Goal: Task Accomplishment & Management: Manage account settings

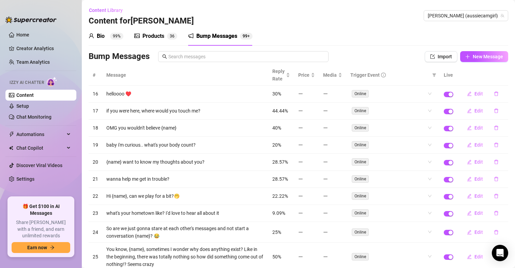
drag, startPoint x: 28, startPoint y: 35, endPoint x: 0, endPoint y: 31, distance: 28.2
click at [28, 35] on link "Home" at bounding box center [22, 34] width 13 height 5
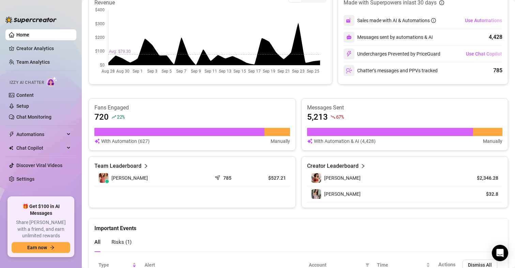
scroll to position [36, 0]
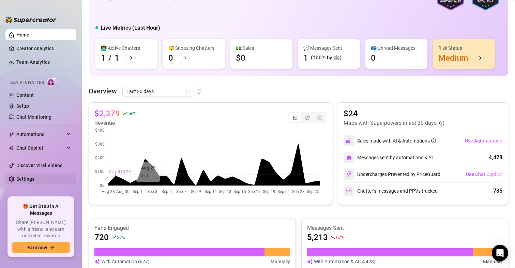
click at [33, 176] on link "Settings" at bounding box center [25, 178] width 18 height 5
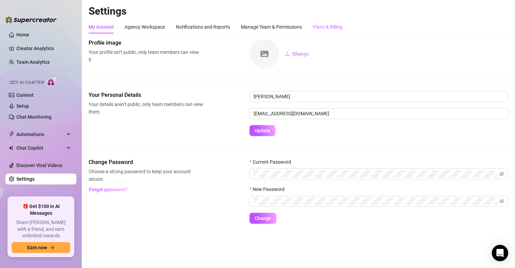
click at [325, 31] on div "Plans & Billing" at bounding box center [328, 26] width 30 height 13
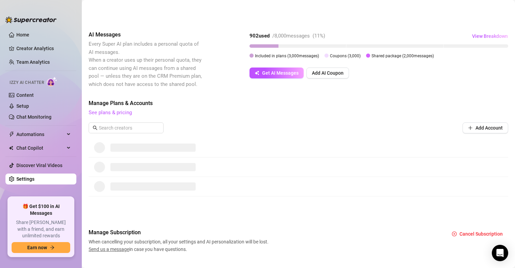
scroll to position [110, 0]
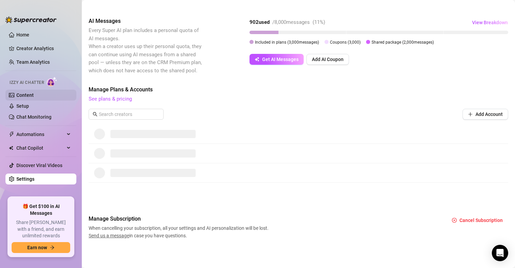
click at [21, 95] on link "Content" at bounding box center [24, 94] width 17 height 5
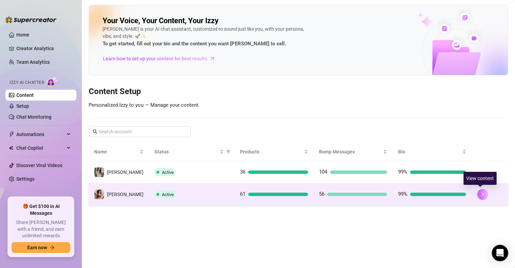
click at [480, 194] on icon "right" at bounding box center [482, 194] width 5 height 5
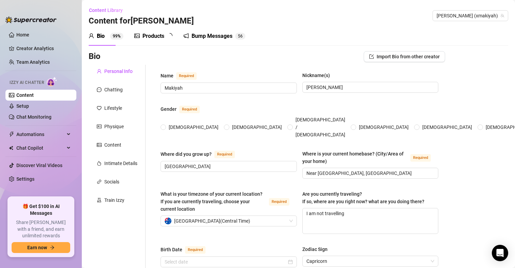
radio input "true"
type input "[DATE]"
click at [165, 35] on div "Products 6 1" at bounding box center [155, 36] width 43 height 8
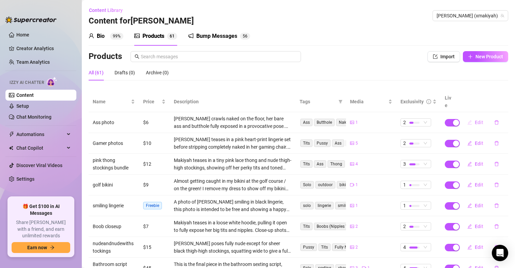
click at [469, 117] on button "Edit" at bounding box center [474, 122] width 27 height 11
type textarea "I'm ready for you to take me in this position baby, do you think you could hand…"
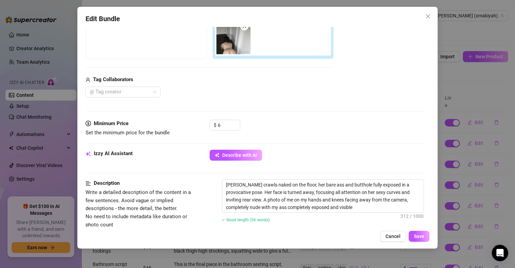
scroll to position [102, 0]
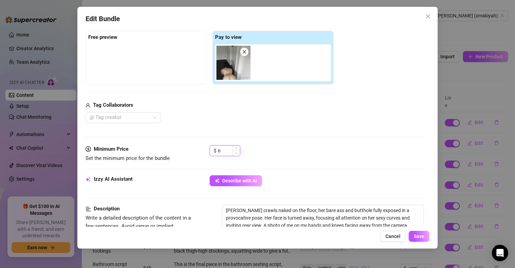
click at [222, 150] on input "6" at bounding box center [229, 150] width 22 height 10
type input "6.4"
click at [415, 235] on span "Save" at bounding box center [418, 235] width 11 height 5
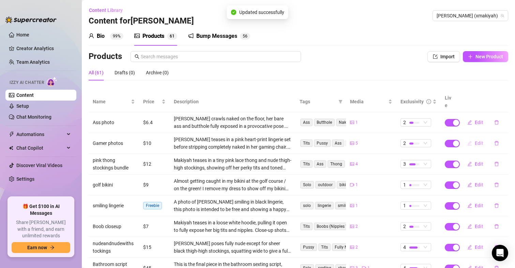
click at [466, 138] on button "Edit" at bounding box center [474, 143] width 27 height 11
type textarea "I'm ready to slide out of my outfit now, are you ready to see? 👀"
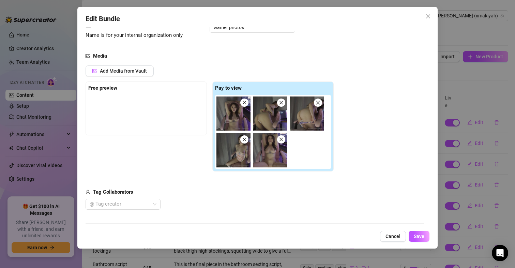
scroll to position [136, 0]
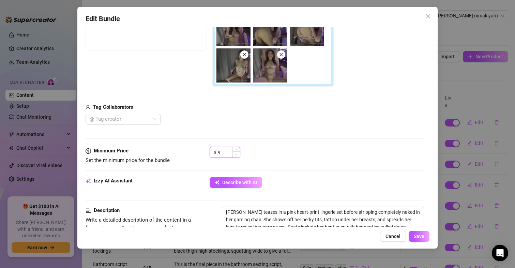
click at [233, 153] on span "Decrease Value" at bounding box center [235, 154] width 7 height 6
click at [234, 148] on span "Increase Value" at bounding box center [235, 149] width 7 height 5
click at [226, 153] on input "10" at bounding box center [229, 152] width 22 height 10
type input "10.74"
click at [419, 236] on span "Save" at bounding box center [418, 235] width 11 height 5
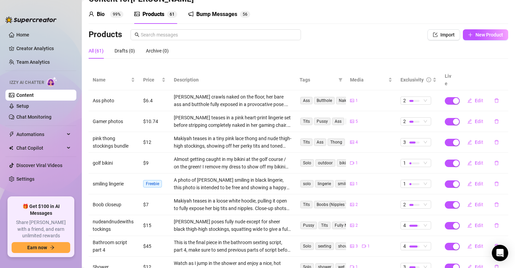
scroll to position [34, 0]
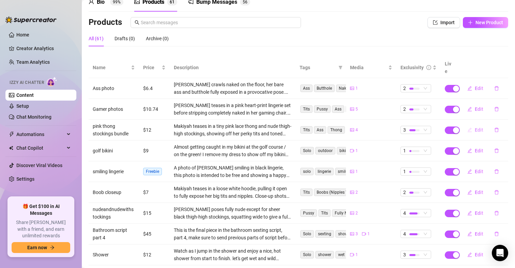
click at [469, 124] on button "Edit" at bounding box center [474, 129] width 27 height 11
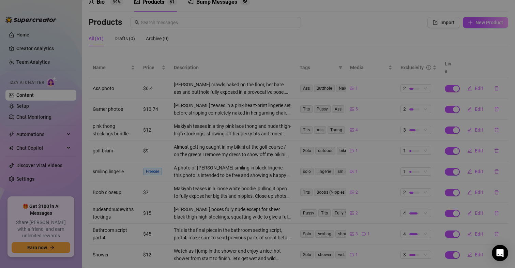
type textarea "Where would you touch me first babe?"
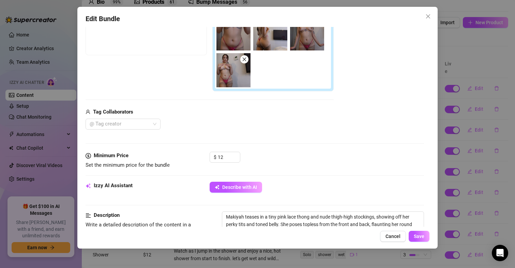
scroll to position [136, 0]
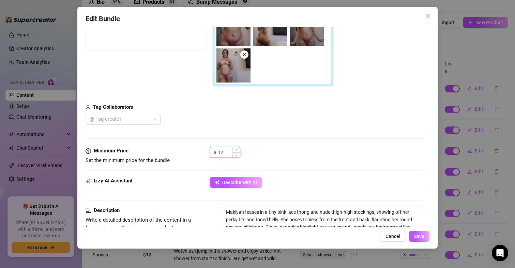
click at [227, 150] on input "12" at bounding box center [229, 152] width 22 height 10
type input "12.44"
click at [417, 231] on button "Save" at bounding box center [418, 236] width 21 height 11
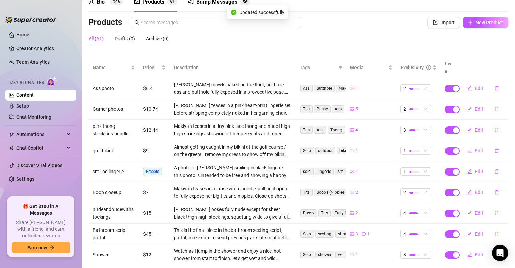
click at [468, 145] on button "Edit" at bounding box center [474, 150] width 27 height 11
type textarea "Wanna see how I got banned from the golf course? Nothing beats a day on the gre…"
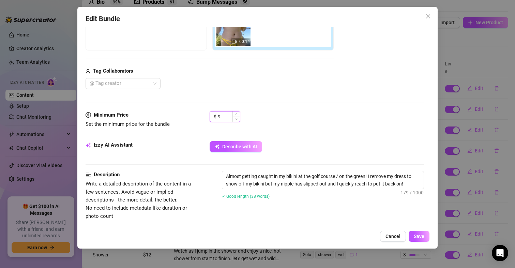
click at [223, 113] on input "9" at bounding box center [229, 116] width 22 height 10
type input "9.02"
click at [417, 232] on button "Save" at bounding box center [418, 236] width 21 height 11
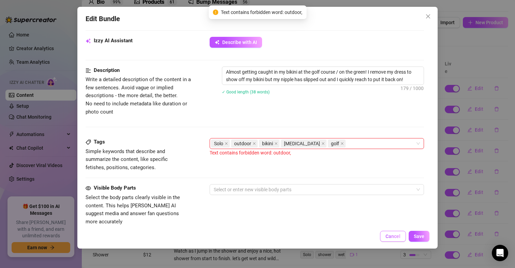
scroll to position [257, 0]
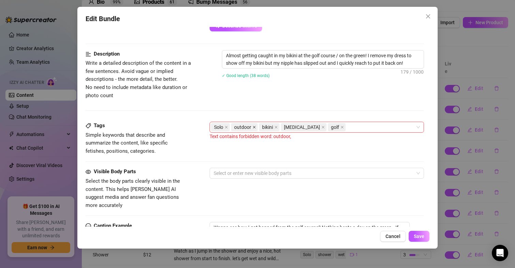
click at [253, 126] on icon "close" at bounding box center [253, 126] width 3 height 3
click at [418, 236] on span "Save" at bounding box center [418, 235] width 11 height 5
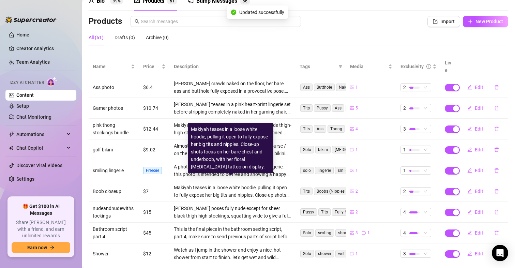
scroll to position [34, 0]
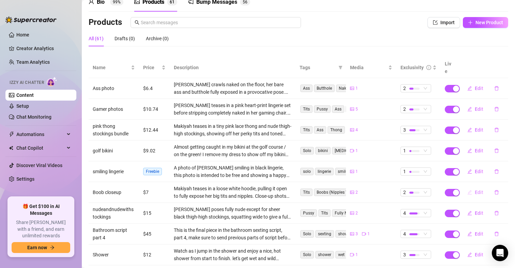
click at [474, 189] on span "Edit" at bounding box center [478, 191] width 9 height 5
type textarea "Oh baby what would you do to my boobs if i was with you right now?"
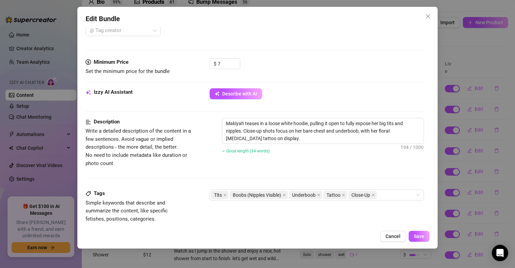
scroll to position [170, 0]
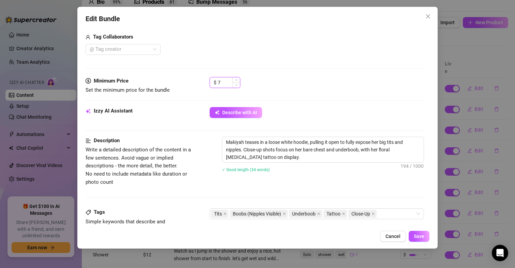
click at [223, 79] on input "7" at bounding box center [229, 82] width 22 height 10
type input "7.15"
click at [420, 233] on span "Save" at bounding box center [418, 235] width 11 height 5
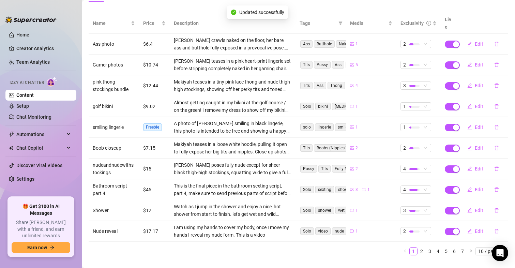
scroll to position [84, 0]
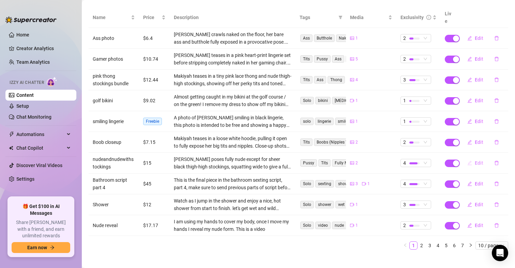
click at [474, 160] on span "Edit" at bounding box center [478, 162] width 9 height 5
type textarea "Oh you want more babe? here u go 💜"
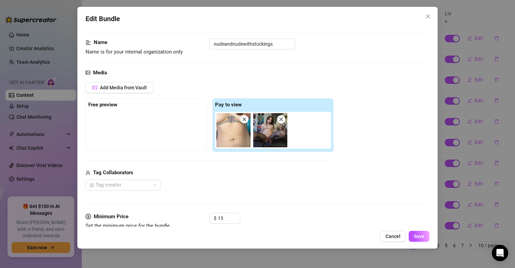
scroll to position [170, 0]
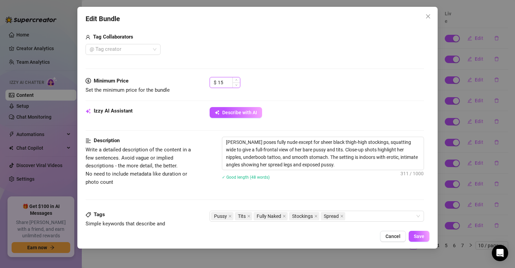
click at [224, 82] on input "15" at bounding box center [229, 82] width 22 height 10
type input "15.29"
click at [422, 235] on span "Save" at bounding box center [418, 235] width 11 height 5
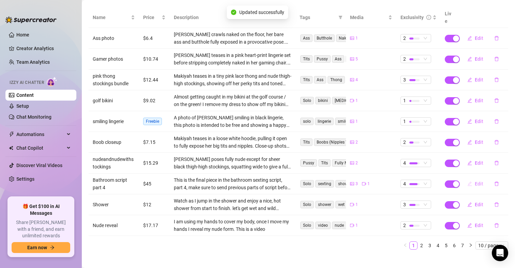
click at [474, 181] on span "Edit" at bounding box center [478, 183] width 9 height 5
type textarea "Oh my god babe that felt incredible!!! I couldn't help but cum so hard for you,…"
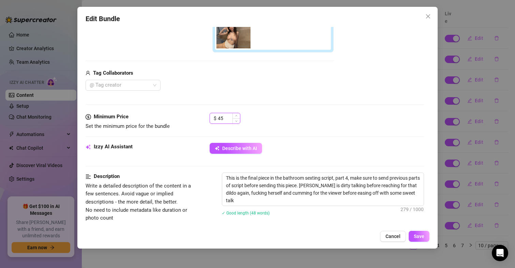
click at [224, 116] on input "45" at bounding box center [229, 118] width 22 height 10
type input "45.13"
click at [417, 237] on span "Save" at bounding box center [418, 235] width 11 height 5
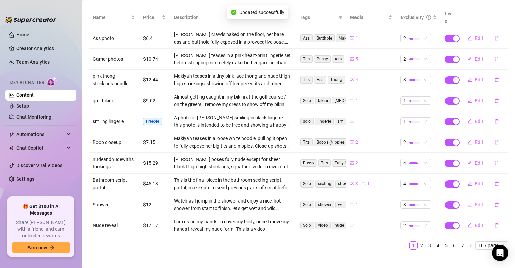
click at [474, 202] on span "Edit" at bounding box center [478, 204] width 9 height 5
type textarea "Let's get wet and wild together in the shower - where the water's hot and the p…"
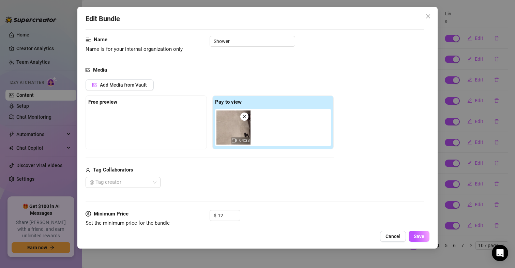
scroll to position [102, 0]
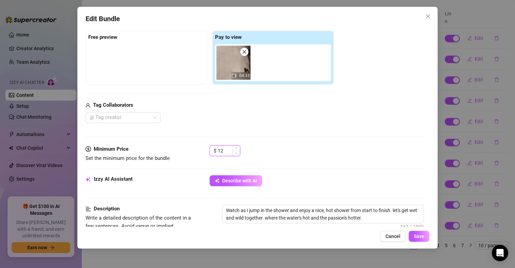
click at [224, 149] on input "12" at bounding box center [229, 150] width 22 height 10
type input "12.69"
click at [410, 234] on button "Save" at bounding box center [418, 236] width 21 height 11
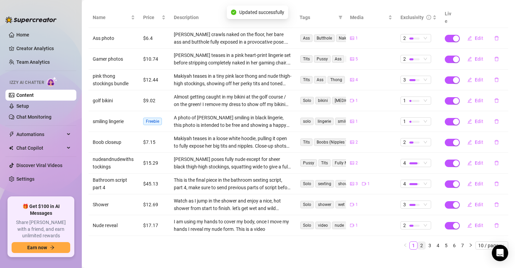
click at [417, 241] on link "2" at bounding box center [420, 244] width 7 height 7
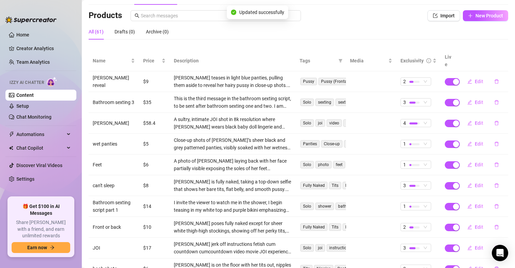
scroll to position [16, 0]
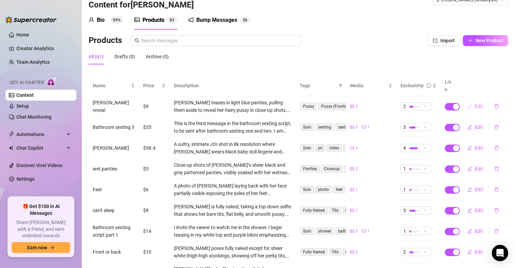
click at [474, 104] on span "Edit" at bounding box center [478, 106] width 9 height 5
type textarea "Do you like girls with hair down there babe?"
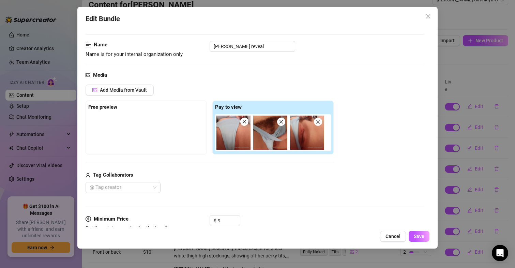
scroll to position [68, 0]
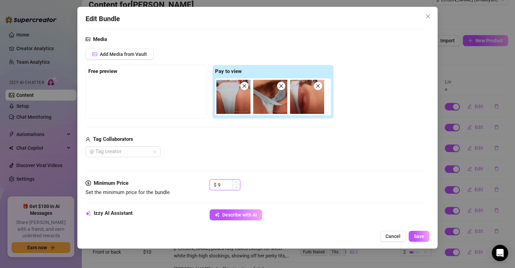
click at [229, 184] on input "9" at bounding box center [229, 184] width 22 height 10
type input "9.22"
drag, startPoint x: 417, startPoint y: 234, endPoint x: 412, endPoint y: 234, distance: 5.1
click at [417, 234] on span "Save" at bounding box center [418, 235] width 11 height 5
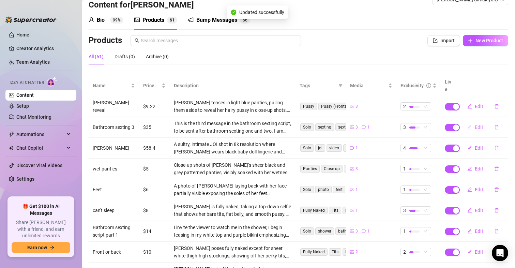
click at [474, 124] on span "Edit" at bounding box center [478, 126] width 9 height 5
type textarea "Oh baby don't stop, you're teasing me so much lets keep this going how good doe…"
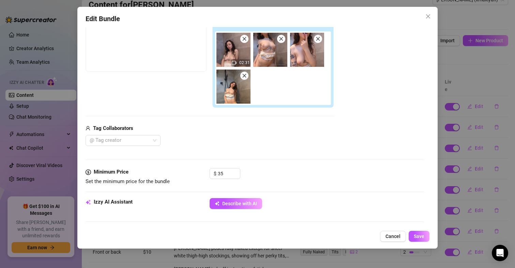
scroll to position [136, 0]
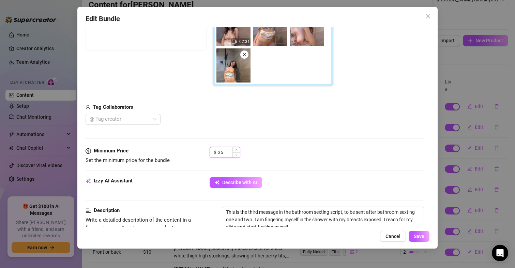
click at [224, 151] on input "35" at bounding box center [229, 152] width 22 height 10
type input "35.32"
click at [421, 237] on span "Save" at bounding box center [418, 235] width 11 height 5
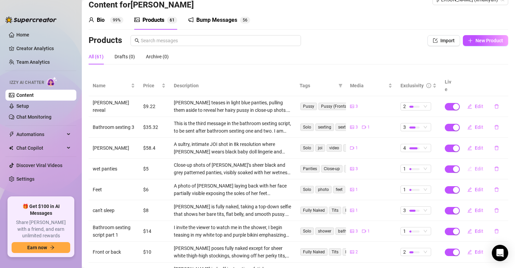
click at [469, 163] on button "Edit" at bounding box center [474, 168] width 27 height 11
type textarea "Oh my goodness love, look at what you've done to me"
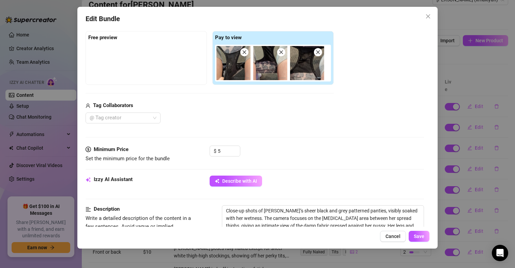
scroll to position [102, 0]
click at [223, 148] on input "5" at bounding box center [229, 150] width 22 height 10
type input "5.77"
click at [418, 236] on span "Save" at bounding box center [418, 235] width 11 height 5
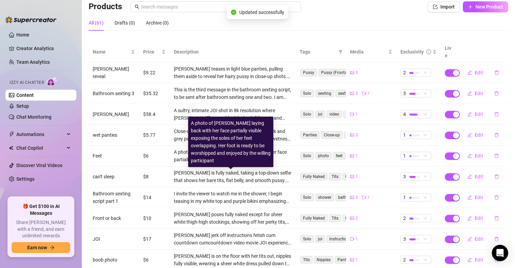
scroll to position [50, 0]
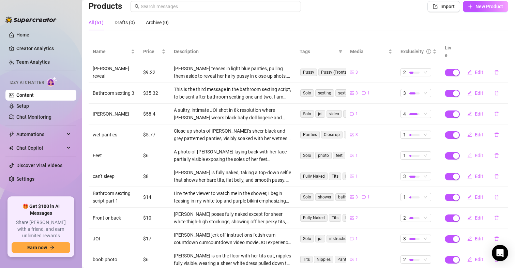
click at [469, 150] on button "Edit" at bounding box center [474, 155] width 27 height 11
type textarea "Your wish is my command honey, Upon you are my feet. Ready for you to worship t…"
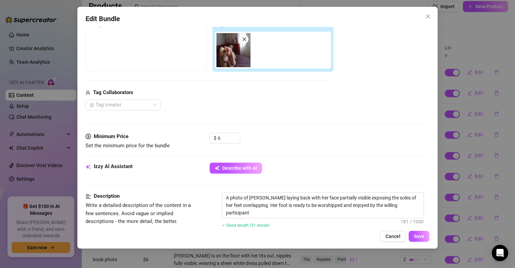
scroll to position [136, 0]
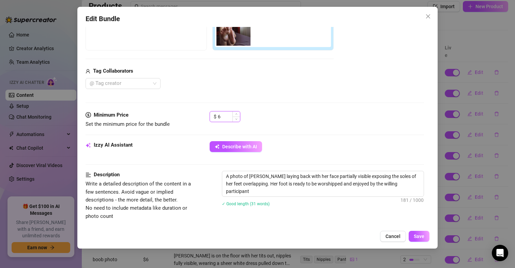
click at [222, 115] on input "6" at bounding box center [229, 116] width 22 height 10
type input "6.4"
click at [412, 233] on button "Save" at bounding box center [418, 236] width 21 height 11
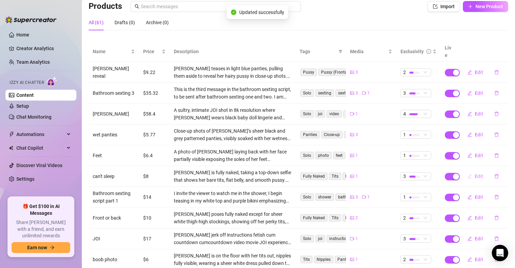
click at [474, 173] on span "Edit" at bounding box center [478, 175] width 9 height 5
type textarea "Can't sleep babe? Me either!"
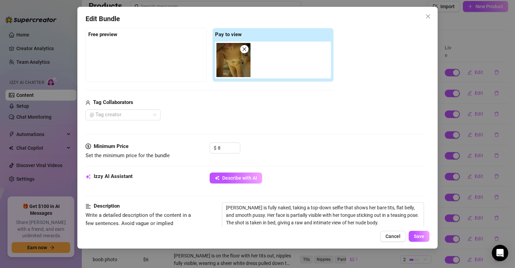
scroll to position [170, 0]
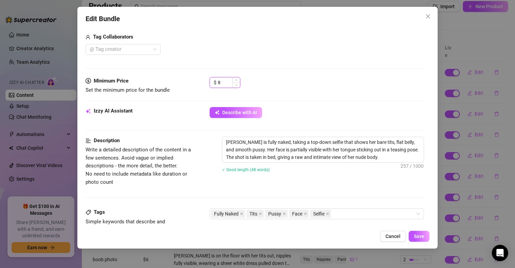
click at [219, 80] on input "8" at bounding box center [229, 82] width 22 height 10
click at [222, 79] on input "8" at bounding box center [229, 82] width 22 height 10
type input "8.01"
click at [416, 237] on span "Save" at bounding box center [418, 235] width 11 height 5
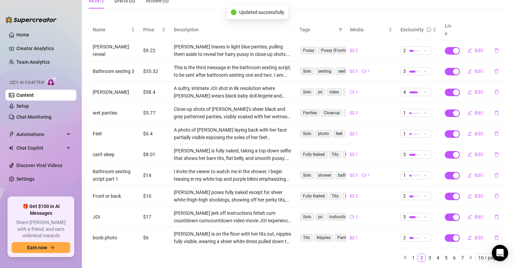
scroll to position [84, 0]
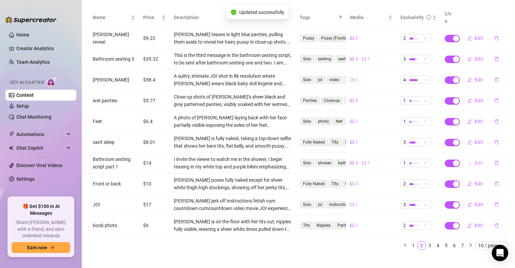
click at [467, 160] on icon "edit" at bounding box center [469, 162] width 4 height 4
type textarea "Are you down to play with me in the shower baby? Things are just heating up.. I…"
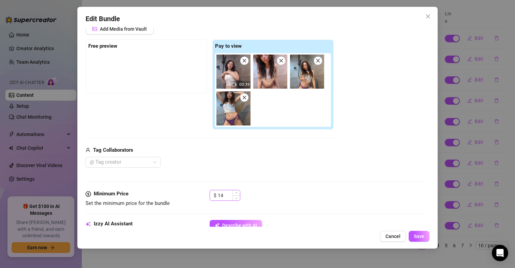
scroll to position [136, 0]
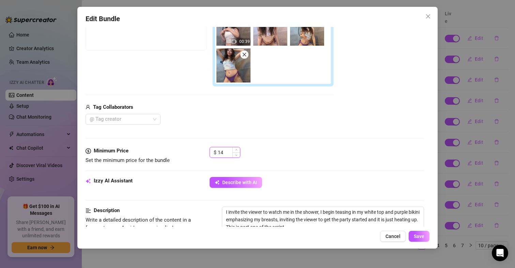
click at [224, 156] on input "14" at bounding box center [229, 152] width 22 height 10
type input "14.26"
click at [415, 234] on span "Save" at bounding box center [418, 235] width 11 height 5
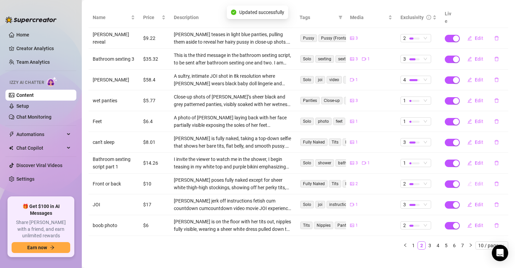
click at [474, 181] on span "Edit" at bounding box center [478, 183] width 9 height 5
type textarea "Oh baby you make me so happy I can't help but show myself off to you"
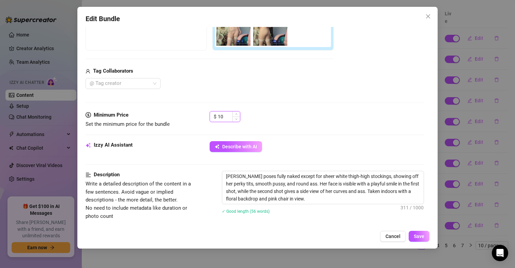
click at [222, 114] on input "10" at bounding box center [229, 116] width 22 height 10
type input "10.25"
click at [419, 232] on button "Save" at bounding box center [418, 236] width 21 height 11
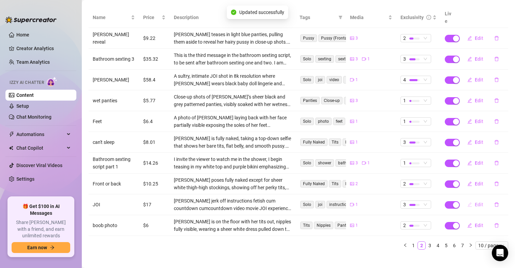
click at [474, 202] on span "Edit" at bounding box center [478, 204] width 9 height 5
type textarea "I am so excited to delve into the art of JOI with you. Let me lead you through …"
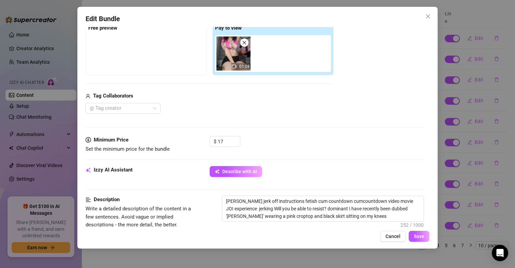
scroll to position [204, 0]
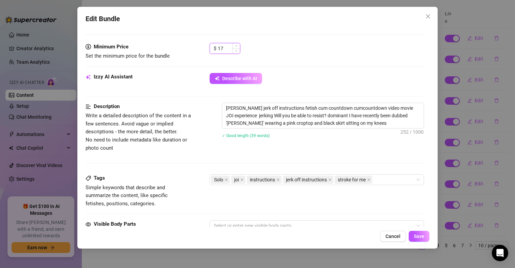
click at [224, 48] on input "17" at bounding box center [229, 48] width 22 height 10
click at [226, 46] on input "17" at bounding box center [229, 48] width 22 height 10
type input "17.36"
click at [413, 235] on button "Save" at bounding box center [418, 236] width 21 height 11
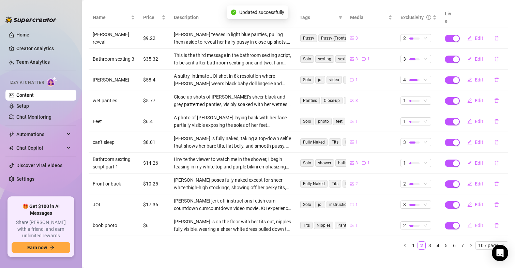
click at [474, 222] on span "Edit" at bounding box center [478, 224] width 9 height 5
type textarea "I love being able to share parts of myself with you that I can't post anywhere …"
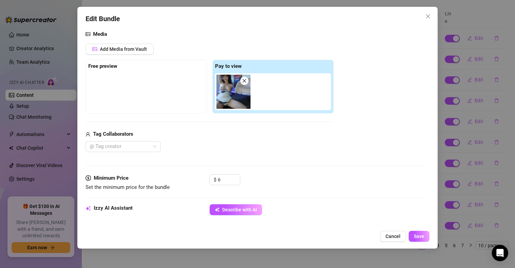
scroll to position [136, 0]
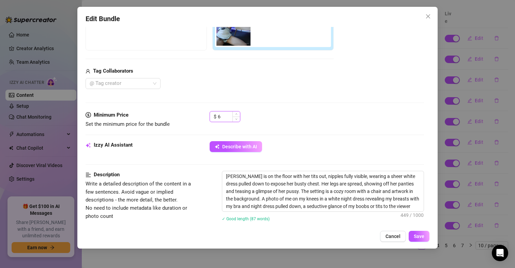
click at [229, 115] on input "6" at bounding box center [229, 116] width 22 height 10
type input "6.85"
click at [413, 234] on button "Save" at bounding box center [418, 236] width 21 height 11
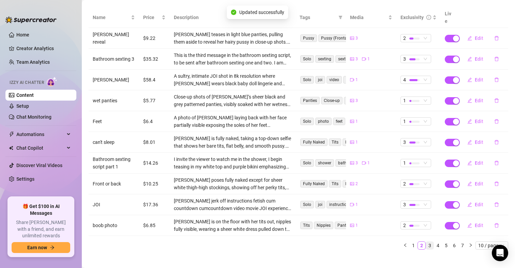
click at [426, 241] on link "3" at bounding box center [429, 244] width 7 height 7
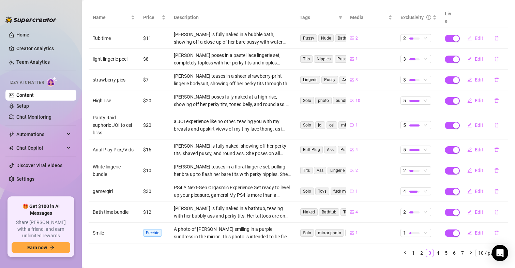
click at [474, 35] on span "Edit" at bounding box center [478, 37] width 9 height 5
type textarea "Would you share a bubble bath with me? 🛁"
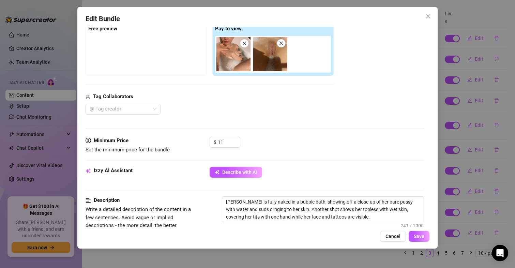
scroll to position [170, 0]
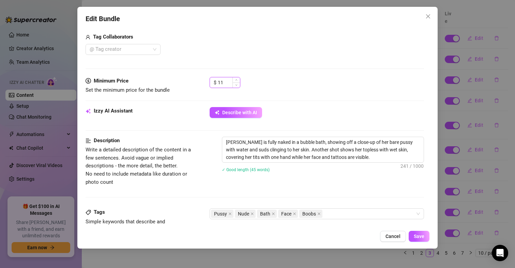
click at [227, 80] on input "11" at bounding box center [229, 82] width 22 height 10
type input "11.56"
click at [414, 233] on button "Save" at bounding box center [418, 236] width 21 height 11
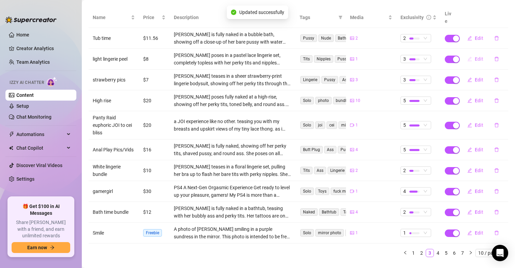
click at [468, 53] on button "Edit" at bounding box center [474, 58] width 27 height 11
type textarea "How does this make you feel baby? I've peeled my lingerie off for you"
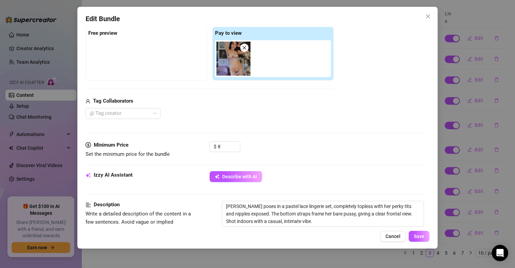
scroll to position [136, 0]
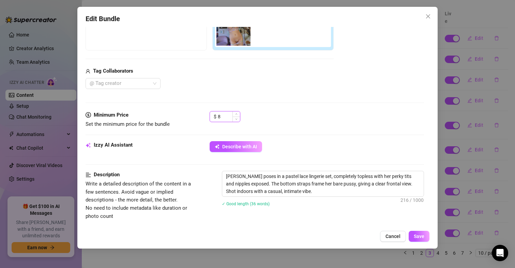
click at [224, 112] on input "8" at bounding box center [229, 116] width 22 height 10
type input "8.92"
click at [417, 237] on span "Save" at bounding box center [418, 235] width 11 height 5
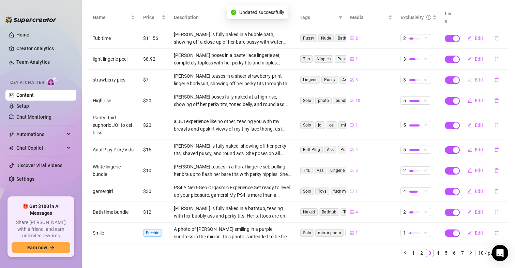
click at [469, 74] on button "Edit" at bounding box center [474, 79] width 27 height 11
type textarea "Nothing feels better than sliding out of this sweet little outfit. Are you read…"
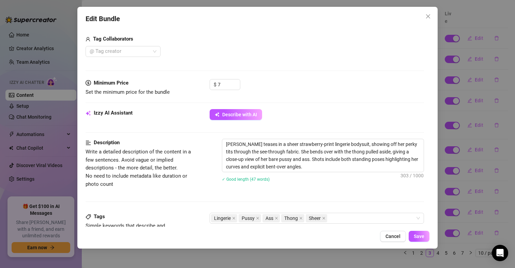
scroll to position [204, 0]
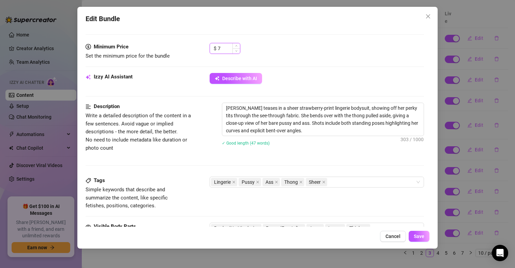
click at [222, 49] on input "7" at bounding box center [229, 48] width 22 height 10
type input "7.85"
click at [418, 232] on button "Save" at bounding box center [418, 236] width 21 height 11
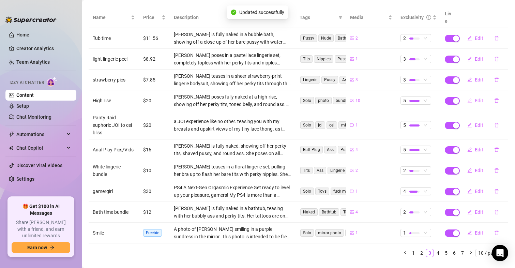
click at [474, 98] on span "Edit" at bounding box center [478, 100] width 9 height 5
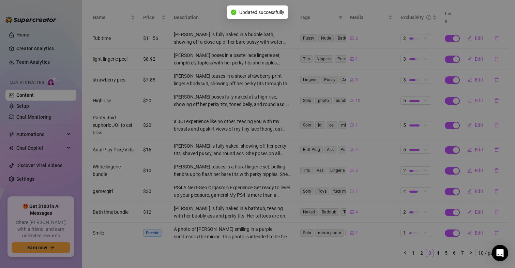
type textarea "I heard you like to be a bit of an exhibitionist, good thing for you, so am I 😜"
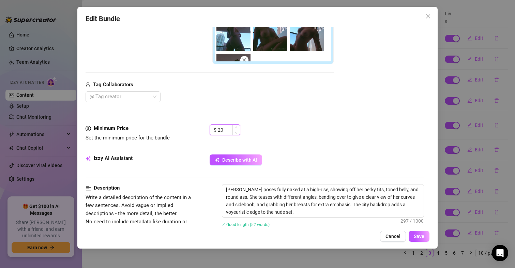
click at [225, 127] on input "20" at bounding box center [229, 130] width 22 height 10
type input "20.23"
click at [423, 236] on span "Save" at bounding box center [418, 235] width 11 height 5
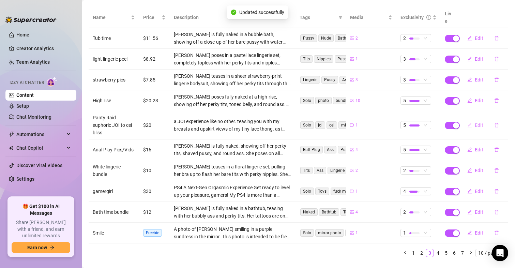
click at [469, 120] on button "Edit" at bounding box center [474, 125] width 27 height 11
type textarea "Ready to turn up the heat? Let's get kinky in this jerk off instruction encount…"
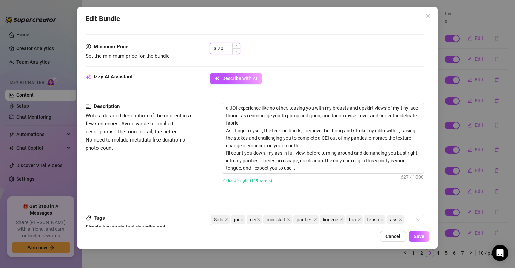
click at [223, 46] on input "20" at bounding box center [229, 48] width 22 height 10
type input "20.65"
click at [419, 237] on span "Save" at bounding box center [418, 235] width 11 height 5
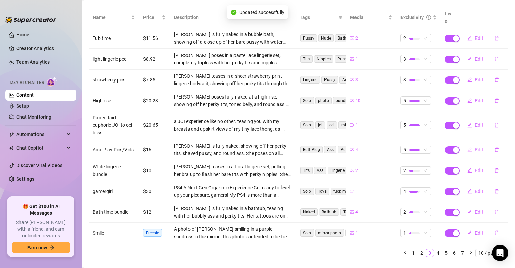
click at [468, 144] on button "Edit" at bounding box center [474, 149] width 27 height 11
type textarea "Keep teasing me and I’ll sit on your lap… and no, I won’t tell you why I’m sudd…"
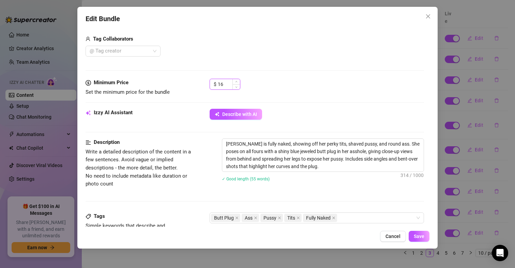
click at [224, 82] on input "16" at bounding box center [229, 84] width 22 height 10
type input "16.91"
click at [416, 235] on span "Save" at bounding box center [418, 235] width 11 height 5
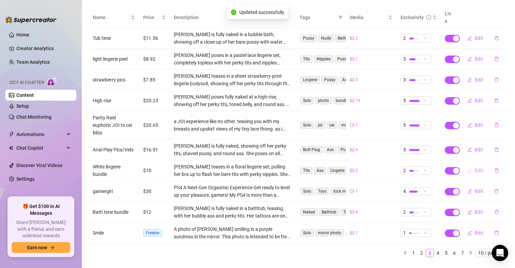
click at [474, 168] on span "Edit" at bounding box center [478, 170] width 9 height 5
type textarea "Do you like tits or ass more hun😘"
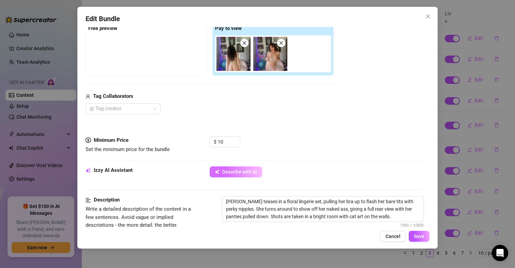
scroll to position [136, 0]
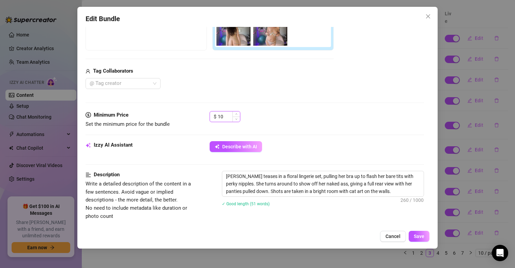
click at [230, 112] on input "10" at bounding box center [229, 116] width 22 height 10
type input "10.97"
click at [422, 233] on span "Save" at bounding box center [418, 235] width 11 height 5
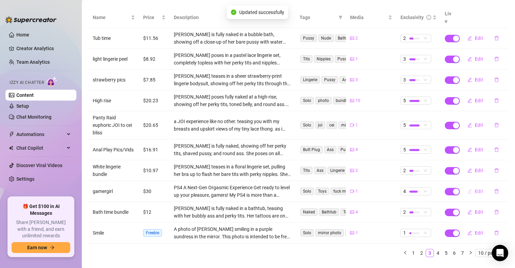
click at [467, 189] on icon "edit" at bounding box center [469, 191] width 5 height 5
type textarea "Lor IP0 Dolorsi: A Cons-Adi Elitsedd Eiusmodtem Inc utlab et dolor ma aliq enim…"
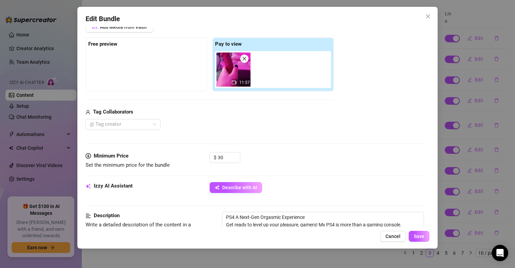
scroll to position [131, 0]
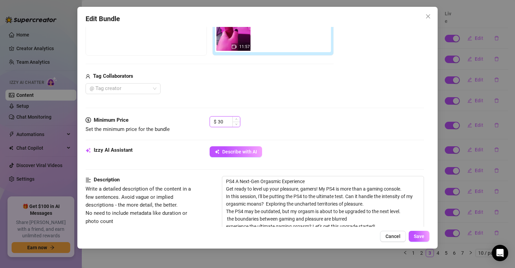
click at [224, 123] on input "30" at bounding box center [229, 121] width 22 height 10
type input "30.58"
click at [417, 238] on span "Save" at bounding box center [418, 235] width 11 height 5
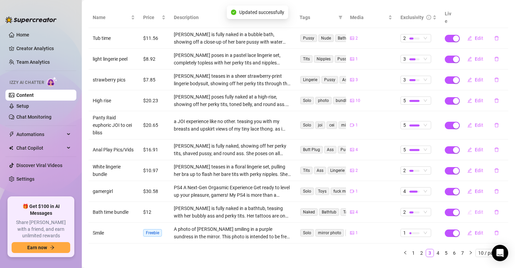
click at [469, 207] on button "Edit" at bounding box center [474, 211] width 27 height 11
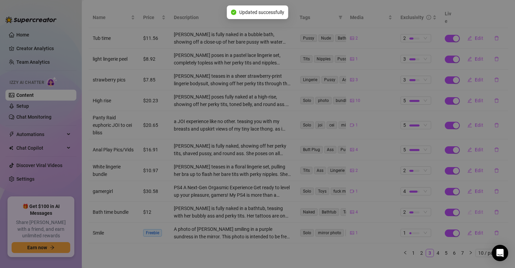
type textarea "Take some time to relax with me in a very steamy setting 🛀 Would you like to ba…"
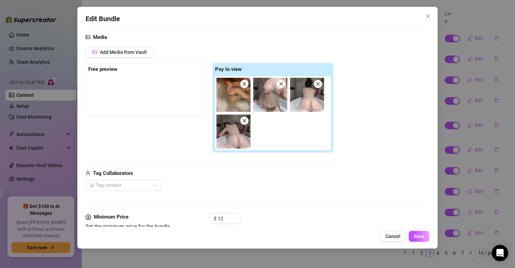
scroll to position [136, 0]
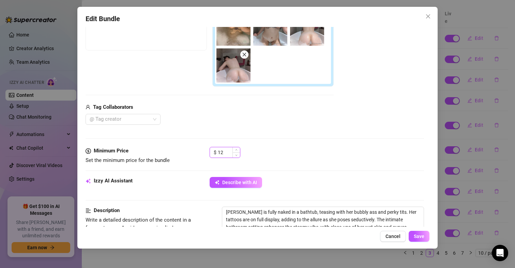
click at [223, 151] on input "12" at bounding box center [229, 152] width 22 height 10
type input "12.07"
click at [418, 232] on button "Save" at bounding box center [418, 236] width 21 height 11
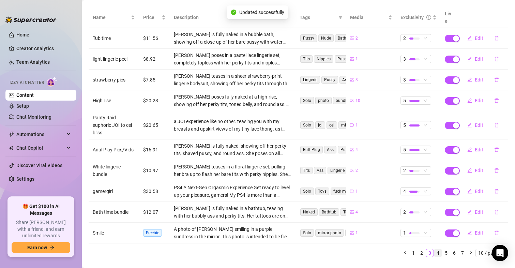
click at [434, 249] on link "4" at bounding box center [437, 252] width 7 height 7
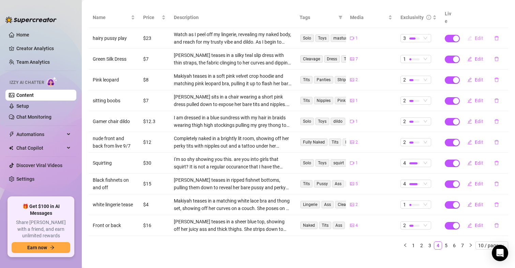
click at [474, 35] on span "Edit" at bounding box center [478, 37] width 9 height 5
type textarea "Watch as I peel off my lingerie, revealing my naked body, and reach for my trus…"
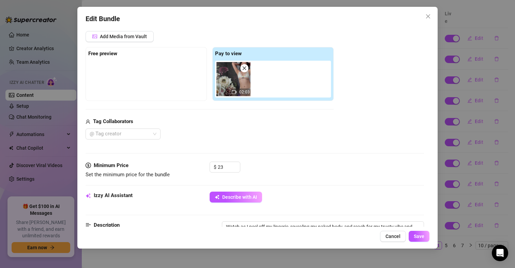
scroll to position [102, 0]
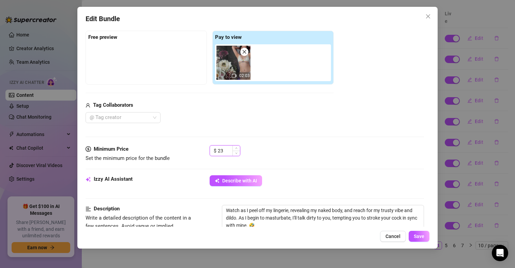
click at [224, 147] on input "23" at bounding box center [229, 150] width 22 height 10
type input "23.17"
click at [417, 228] on div "Edit Bundle Account [PERSON_NAME] (@xmakiyah) Name Name is for your internal or…" at bounding box center [257, 127] width 360 height 241
click at [417, 236] on span "Save" at bounding box center [418, 235] width 11 height 5
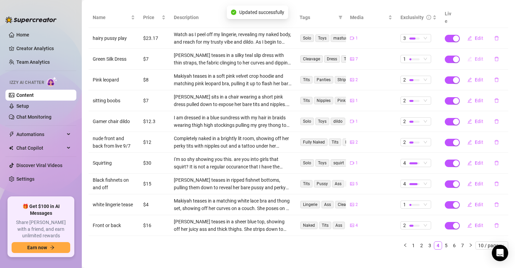
click at [469, 53] on button "Edit" at bounding box center [474, 58] width 27 height 11
type textarea "Which photo would you swipe right on? Or would it be all of the above 😉"
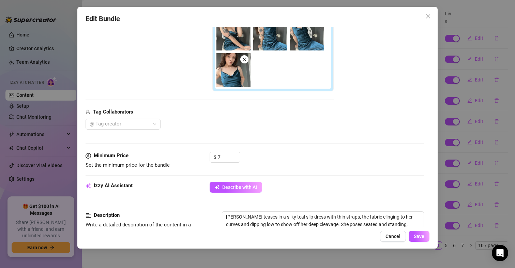
scroll to position [238, 0]
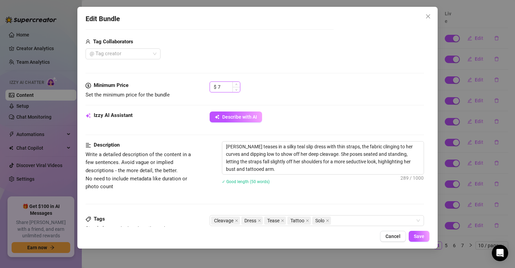
click at [224, 82] on input "7" at bounding box center [229, 87] width 22 height 10
type input "7.27"
click at [417, 233] on button "Save" at bounding box center [418, 236] width 21 height 11
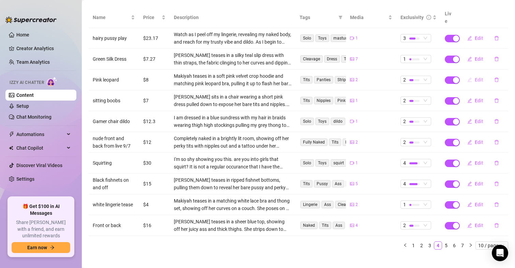
click at [467, 77] on icon "edit" at bounding box center [469, 79] width 5 height 5
type textarea "Hey babe I never asked, are you a tits guy or an ass guy?"
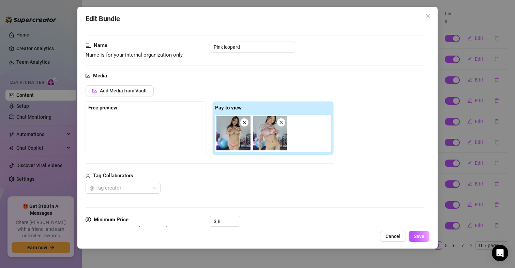
scroll to position [136, 0]
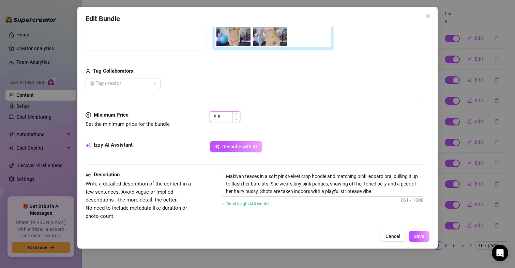
click at [222, 115] on input "8" at bounding box center [229, 116] width 22 height 10
type input "8.74"
click at [420, 234] on span "Save" at bounding box center [418, 235] width 11 height 5
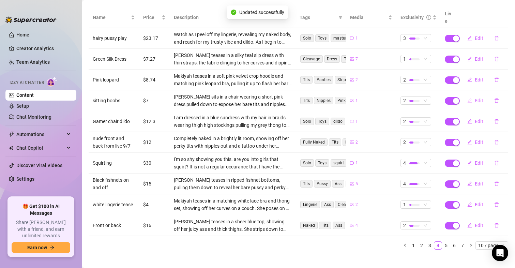
click at [471, 95] on button "Edit" at bounding box center [474, 100] width 27 height 11
type textarea "Do you like puffy nipples baby?"
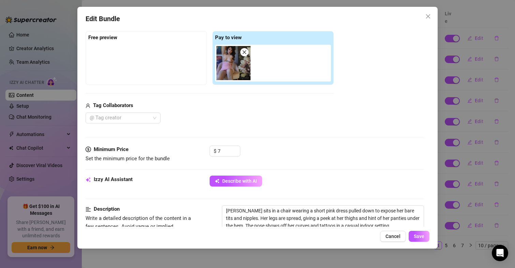
scroll to position [102, 0]
click at [223, 147] on input "7" at bounding box center [229, 150] width 22 height 10
type input "7.59"
click at [417, 240] on button "Save" at bounding box center [418, 236] width 21 height 11
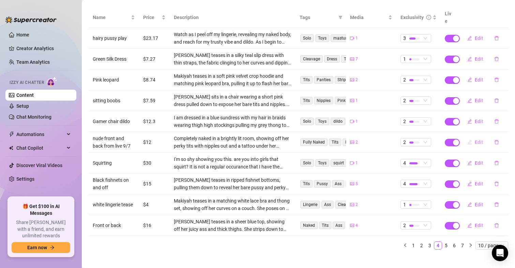
click at [467, 140] on icon "edit" at bounding box center [469, 142] width 5 height 5
type textarea "You make me smile so much, I feel so comfortable with you that I want to show y…"
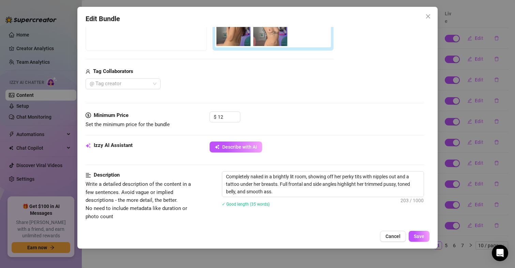
scroll to position [136, 0]
click at [226, 116] on input "12" at bounding box center [229, 116] width 22 height 10
type input "12.14"
click at [420, 237] on span "Save" at bounding box center [418, 235] width 11 height 5
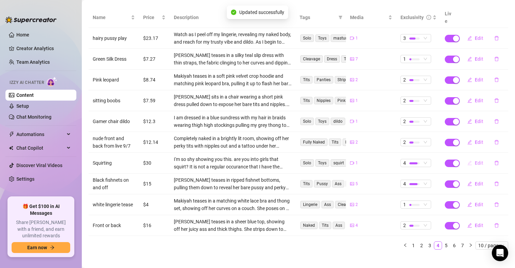
click at [468, 157] on button "Edit" at bounding box center [474, 162] width 27 height 11
type textarea "Ahh I'm so shy about showing you this. 🫣 I'm just feeling exxxtra spicy and I c…"
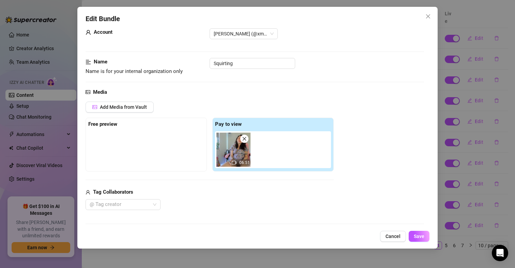
scroll to position [102, 0]
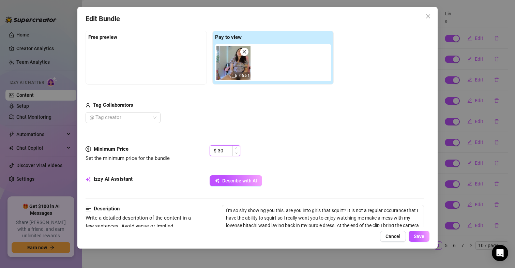
click at [227, 149] on input "30" at bounding box center [229, 150] width 22 height 10
type input "30.46"
click at [420, 237] on span "Save" at bounding box center [418, 235] width 11 height 5
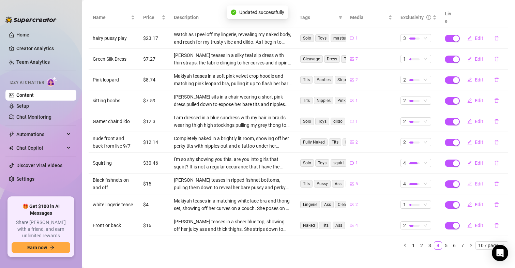
click at [468, 178] on button "Edit" at bounding box center [474, 183] width 27 height 11
type textarea "Being nude is our natural state of being, but I am still shy but you make me fe…"
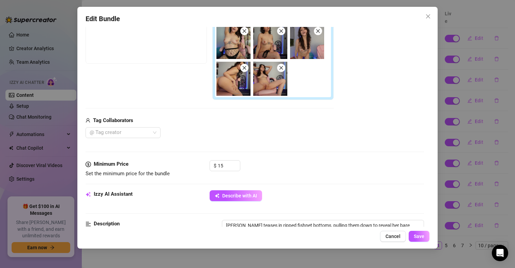
scroll to position [136, 0]
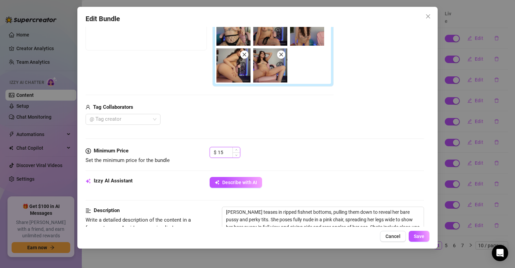
click at [223, 151] on input "15" at bounding box center [229, 152] width 22 height 10
type input "15.81"
click at [415, 238] on span "Save" at bounding box center [418, 235] width 11 height 5
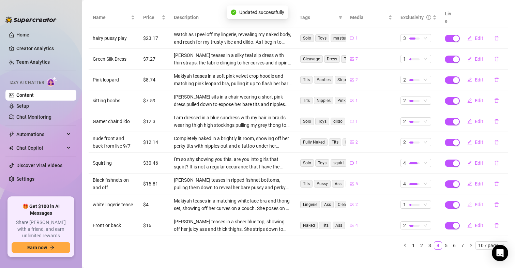
click at [467, 199] on button "Edit" at bounding box center [474, 204] width 27 height 11
type textarea "If I was sitting on the sofa and greeted you like this, what would you do?"
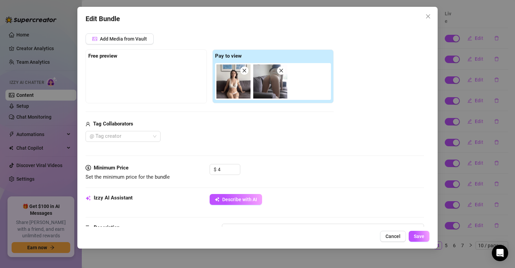
scroll to position [102, 0]
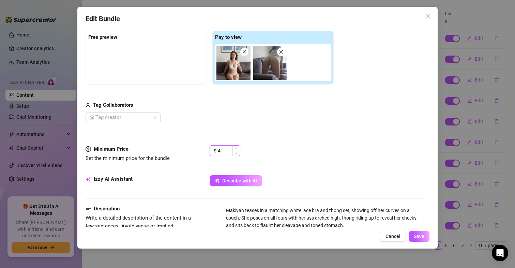
click at [223, 151] on input "4" at bounding box center [229, 150] width 22 height 10
type input "4.08"
click at [420, 235] on span "Save" at bounding box center [418, 235] width 11 height 5
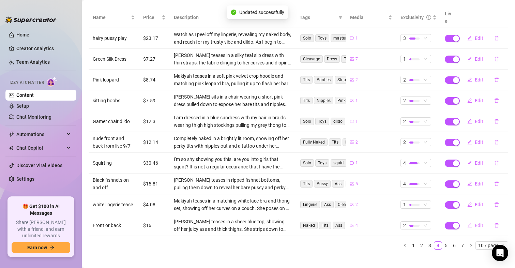
click at [469, 220] on button "Edit" at bounding box center [474, 225] width 27 height 11
type textarea "Do you like my front or back better? 😍"
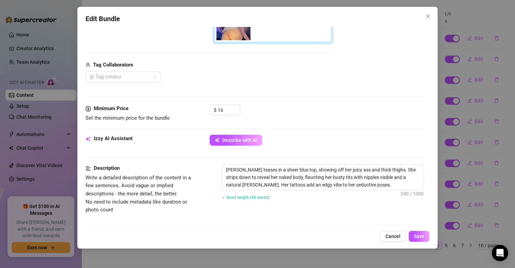
scroll to position [204, 0]
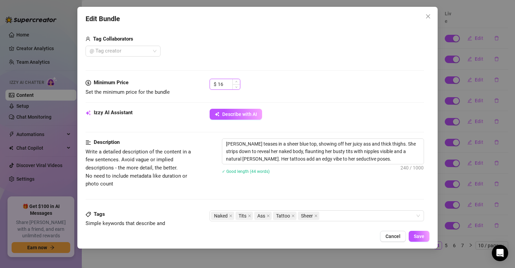
click at [224, 81] on input "16" at bounding box center [229, 84] width 22 height 10
type input "16.96"
click at [416, 235] on span "Save" at bounding box center [418, 235] width 11 height 5
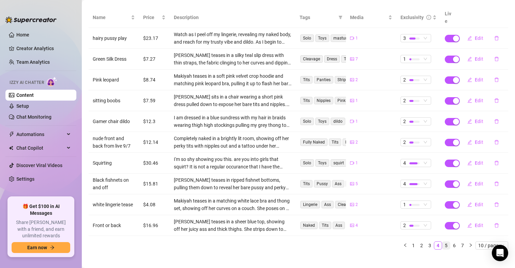
click at [442, 241] on link "5" at bounding box center [445, 244] width 7 height 7
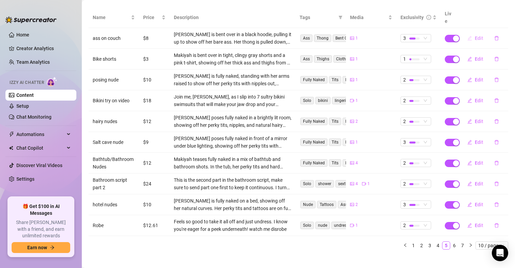
click at [470, 33] on button "Edit" at bounding box center [474, 38] width 27 height 11
type textarea "Would you take me in this position?"
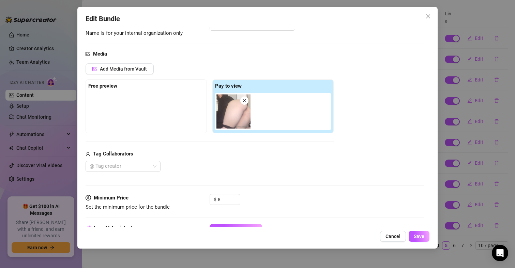
scroll to position [102, 0]
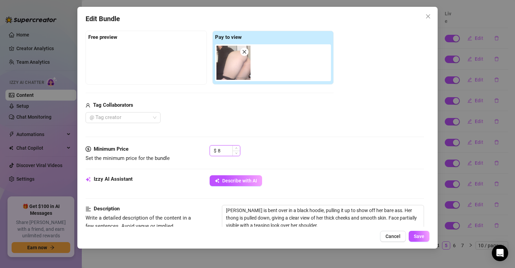
click at [226, 151] on input "8" at bounding box center [229, 150] width 22 height 10
type input "8.52"
click at [420, 235] on span "Save" at bounding box center [418, 235] width 11 height 5
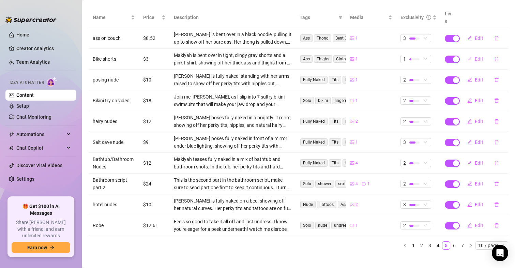
click at [474, 56] on span "Edit" at bounding box center [478, 58] width 9 height 5
type textarea "Does this look like your future girlfriends ass? 😘"
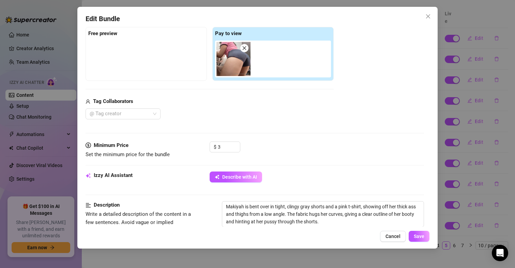
scroll to position [136, 0]
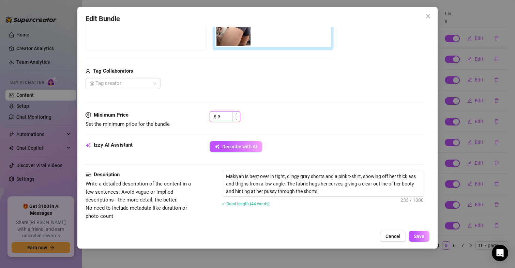
click at [223, 114] on input "3" at bounding box center [229, 116] width 22 height 10
type input "3.26"
click at [420, 233] on span "Save" at bounding box center [418, 235] width 11 height 5
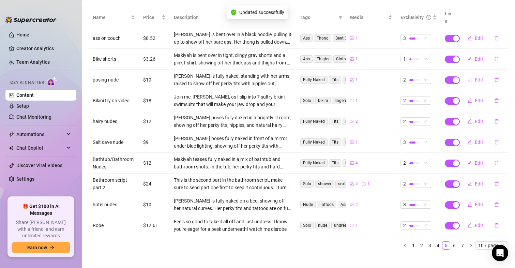
click at [473, 74] on button "Edit" at bounding box center [474, 79] width 27 height 11
type textarea "Type your message here..."
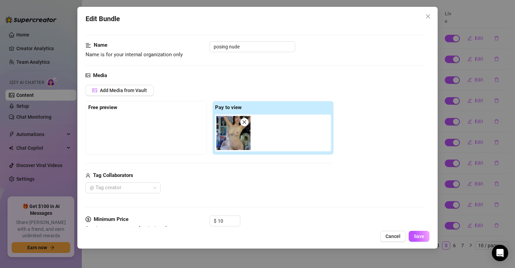
scroll to position [102, 0]
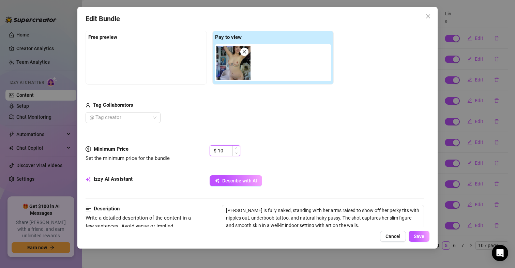
click at [226, 149] on input "10" at bounding box center [229, 150] width 22 height 10
type input "10.05"
click at [421, 240] on button "Save" at bounding box center [418, 236] width 21 height 11
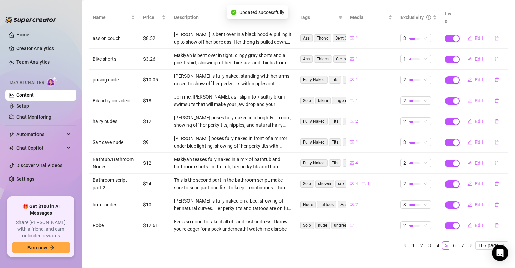
click at [469, 95] on button "Edit" at bounding box center [474, 100] width 27 height 11
type textarea "I'm feeling a bit hot, wanna watch me slip into a bikini? ❤️"
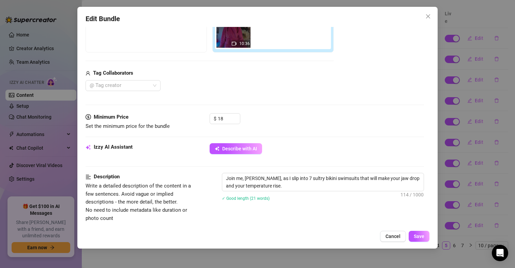
scroll to position [136, 0]
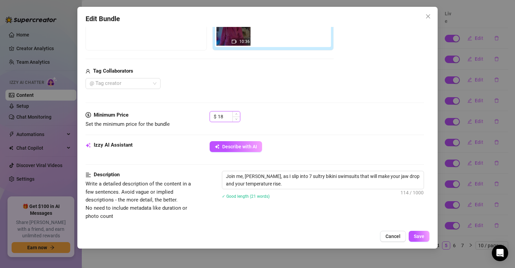
click at [222, 116] on input "18" at bounding box center [229, 116] width 22 height 10
type input "18.81"
click at [415, 234] on span "Save" at bounding box center [418, 235] width 11 height 5
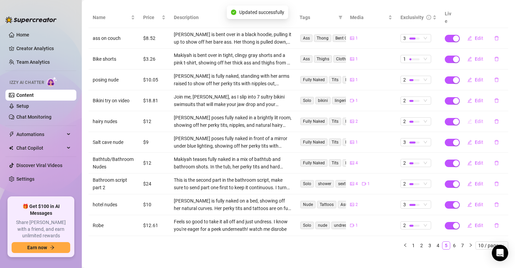
click at [467, 118] on span "button" at bounding box center [469, 120] width 5 height 5
type textarea "Wearing my birthday suit for you babe 😍"
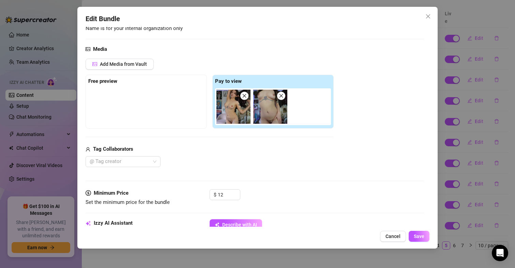
scroll to position [102, 0]
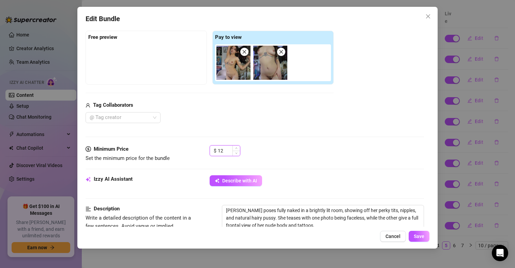
click at [223, 151] on input "12" at bounding box center [229, 150] width 22 height 10
type input "12.13"
click at [421, 236] on span "Save" at bounding box center [418, 235] width 11 height 5
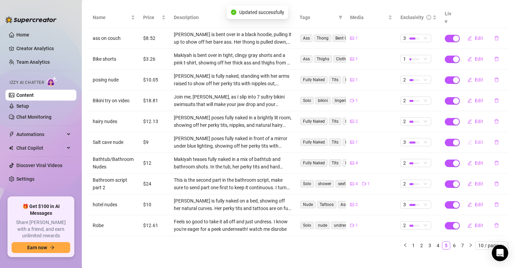
click at [469, 137] on button "Edit" at bounding box center [474, 142] width 27 height 11
type textarea "Wish you were here 😙"
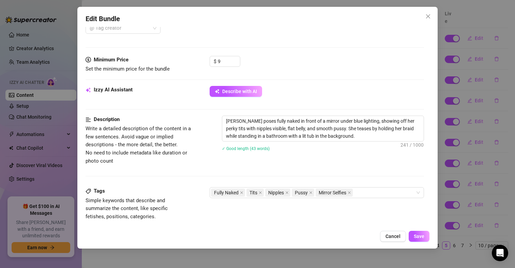
scroll to position [204, 0]
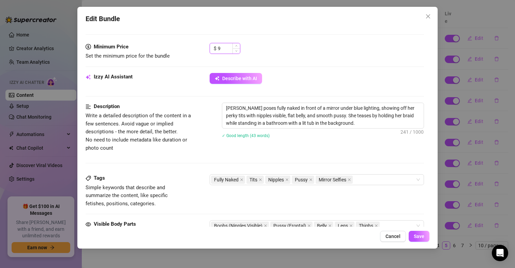
click at [224, 48] on input "9" at bounding box center [229, 48] width 22 height 10
type input "9.32"
click at [417, 238] on span "Save" at bounding box center [418, 235] width 11 height 5
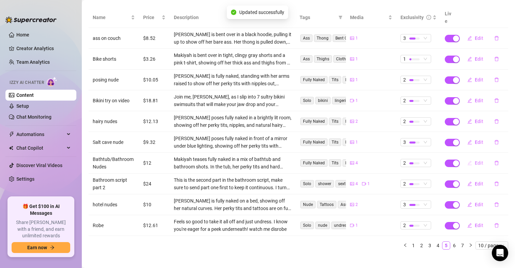
click at [468, 157] on button "Edit" at bounding box center [474, 162] width 27 height 11
type textarea "Nothing like washing all of your worries away, it would be even better if you w…"
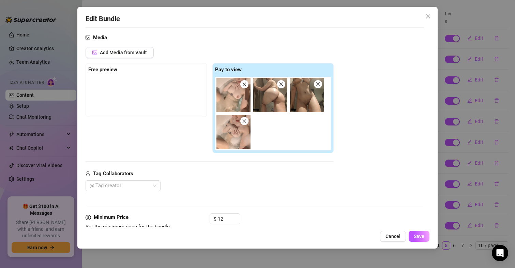
scroll to position [136, 0]
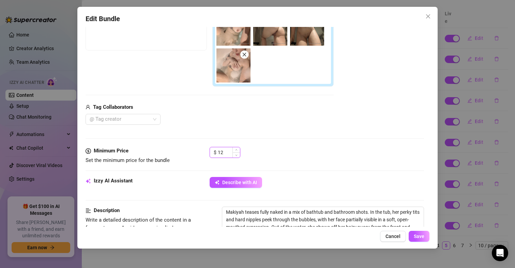
click at [225, 154] on input "12" at bounding box center [229, 152] width 22 height 10
type input "12.75"
click at [421, 235] on span "Save" at bounding box center [418, 235] width 11 height 5
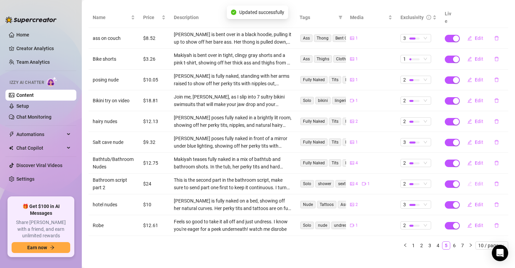
click at [474, 181] on span "Edit" at bounding box center [478, 183] width 9 height 5
type textarea "Oh baby things are just heating up in the shower, let's keep it going. How hard…"
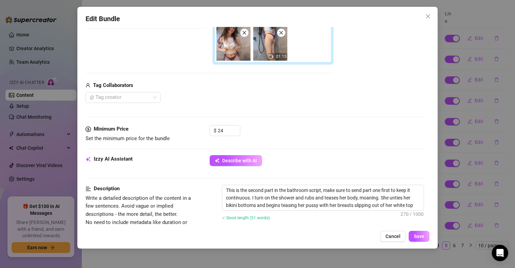
scroll to position [170, 0]
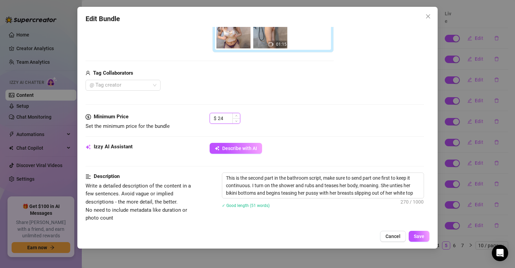
click at [222, 120] on input "24" at bounding box center [229, 118] width 22 height 10
type input "24.63"
click at [422, 233] on span "Save" at bounding box center [418, 235] width 11 height 5
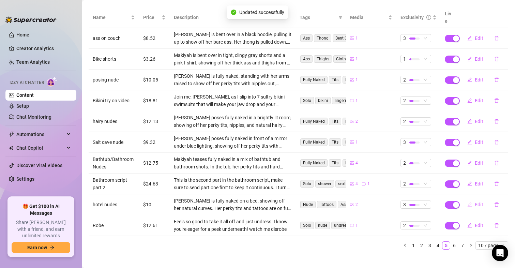
click at [468, 199] on button "Edit" at bounding box center [474, 204] width 27 height 11
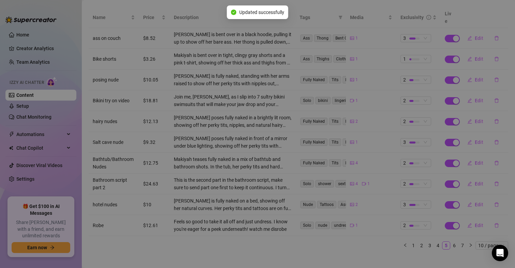
type textarea "Are you ready for me to expose myself to you? Every inch of my intimate areas a…"
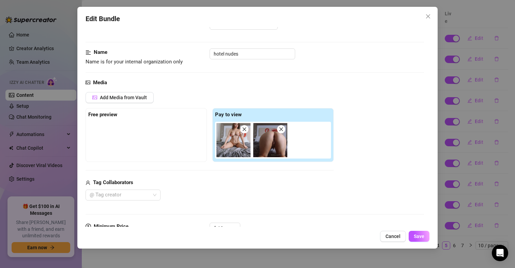
scroll to position [68, 0]
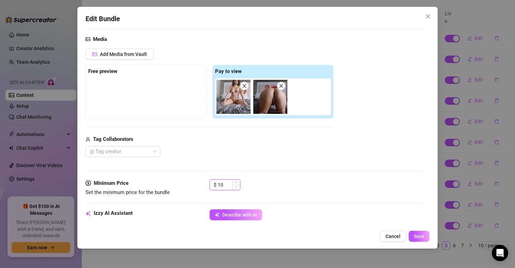
click at [225, 181] on input "10" at bounding box center [229, 184] width 22 height 10
type input "10.96"
click at [416, 235] on span "Save" at bounding box center [418, 235] width 11 height 5
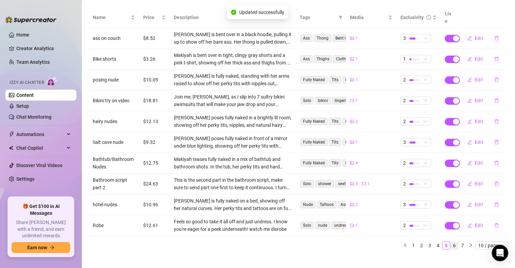
click at [450, 241] on link "6" at bounding box center [453, 244] width 7 height 7
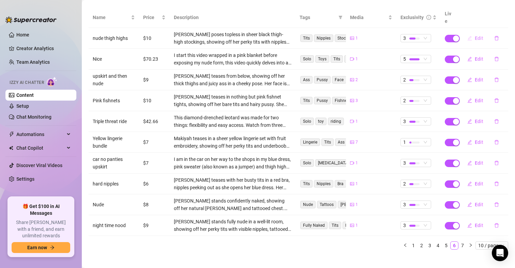
click at [474, 35] on span "Edit" at bounding box center [478, 37] width 9 height 5
type textarea "Oh I'm excited for you to see me like this. On my knees in nothing but my stock…"
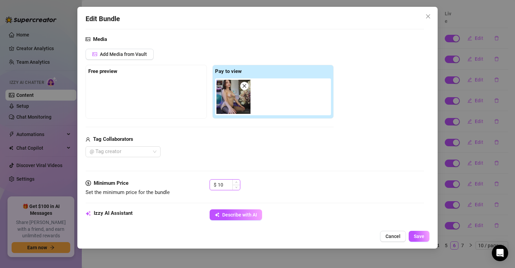
click at [226, 183] on input "10" at bounding box center [229, 184] width 22 height 10
type input "10.53"
click at [420, 241] on button "Save" at bounding box center [418, 236] width 21 height 11
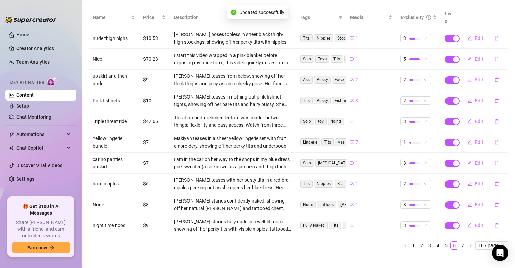
click at [474, 77] on span "Edit" at bounding box center [478, 79] width 9 height 5
type textarea "Are you ready for this?"
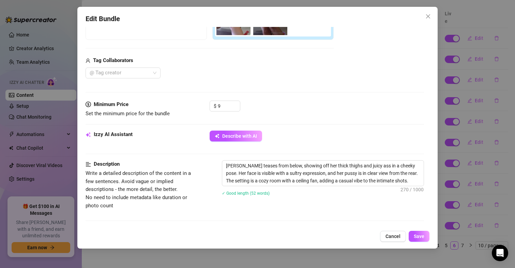
scroll to position [170, 0]
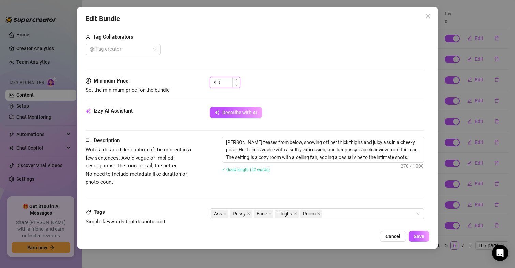
click at [226, 84] on input "9" at bounding box center [229, 82] width 22 height 10
type input "9.05"
click at [416, 234] on span "Save" at bounding box center [418, 235] width 11 height 5
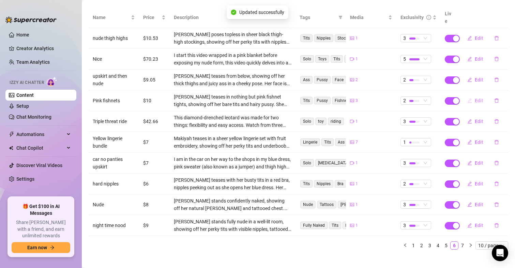
click at [467, 98] on icon "edit" at bounding box center [469, 100] width 5 height 5
type textarea "I've got these stockings ripped and ready for you babe"
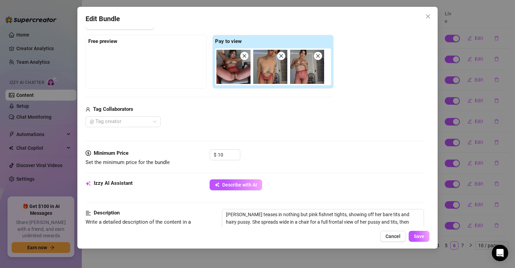
scroll to position [102, 0]
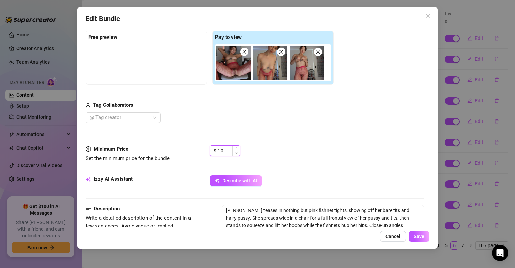
click at [226, 145] on input "10" at bounding box center [229, 150] width 22 height 10
type input "10.74"
click at [418, 236] on span "Save" at bounding box center [418, 235] width 11 height 5
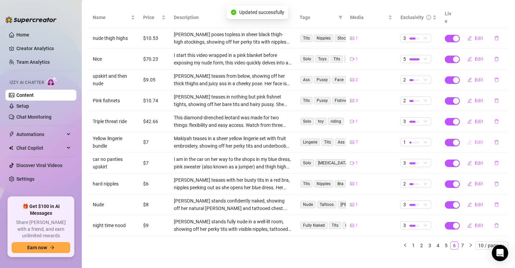
click at [467, 140] on icon "edit" at bounding box center [469, 142] width 4 height 4
type textarea "Showing off my new yellow lingerie set, what do you think? 💛"
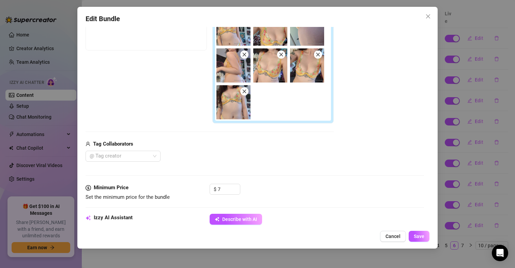
scroll to position [204, 0]
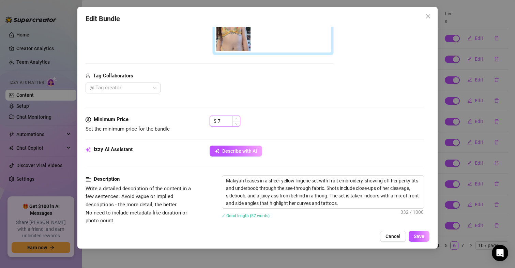
click at [225, 120] on input "7" at bounding box center [229, 121] width 22 height 10
type input "7.73"
click at [414, 236] on button "Save" at bounding box center [418, 236] width 21 height 11
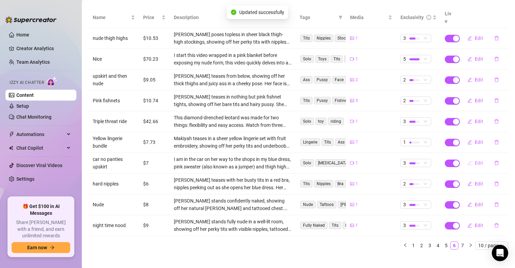
click at [474, 160] on span "Edit" at bounding box center [478, 162] width 9 height 5
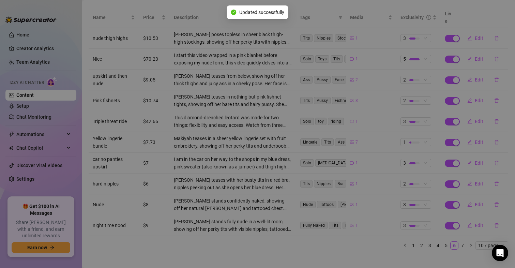
type textarea "Oh my goodness! I have done the most embarrassing thing.. But also potentially …"
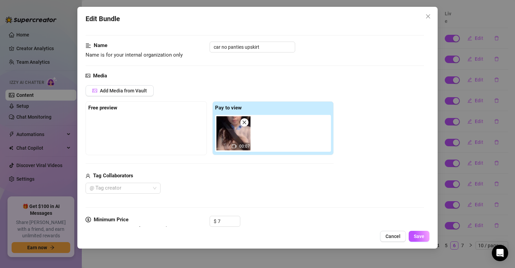
scroll to position [34, 0]
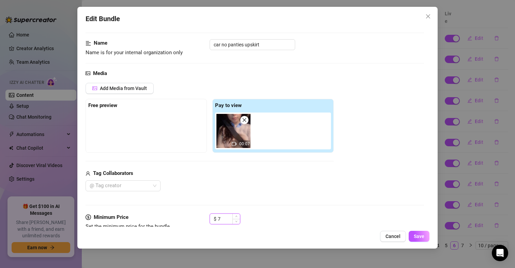
click at [224, 216] on input "7" at bounding box center [229, 219] width 22 height 10
type input "7.64"
click at [415, 236] on span "Save" at bounding box center [418, 235] width 11 height 5
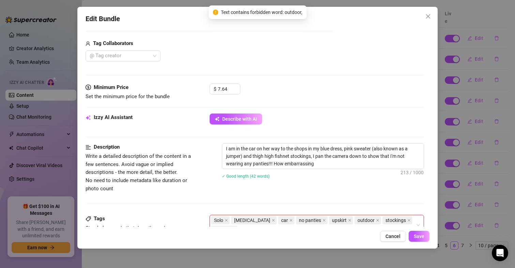
scroll to position [262, 0]
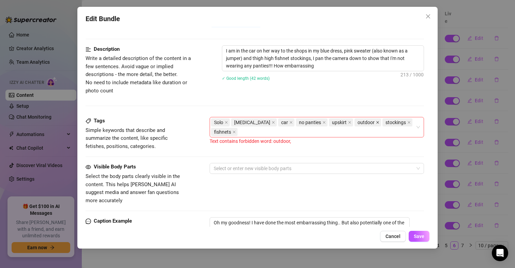
click at [376, 122] on icon "close" at bounding box center [377, 122] width 3 height 3
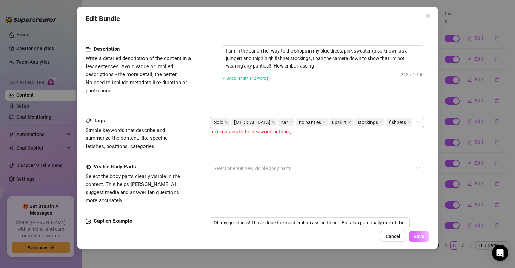
click at [421, 235] on span "Save" at bounding box center [418, 235] width 11 height 5
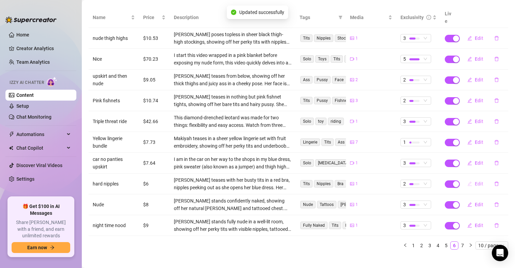
click at [467, 181] on icon "edit" at bounding box center [469, 183] width 4 height 4
type textarea "Babe you really know how to get my nipples quite hard"
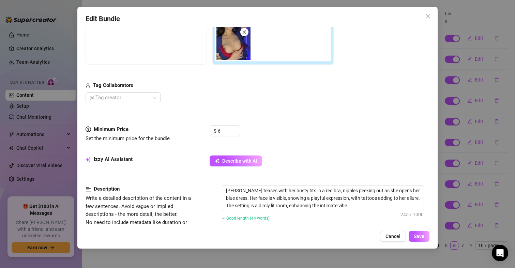
scroll to position [136, 0]
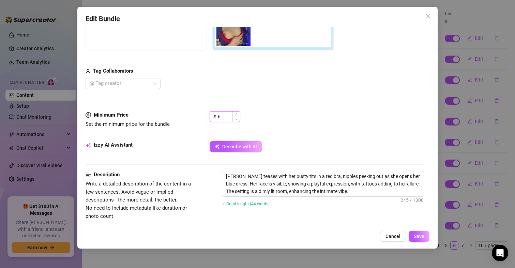
click at [228, 115] on input "6" at bounding box center [229, 116] width 22 height 10
type input "6.22"
click at [423, 232] on button "Save" at bounding box center [418, 236] width 21 height 11
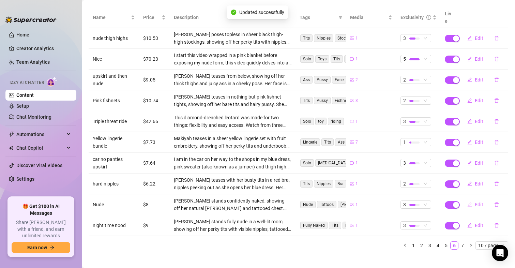
click at [467, 199] on button "Edit" at bounding box center [474, 204] width 27 height 11
type textarea "I just love taking it all off for you"
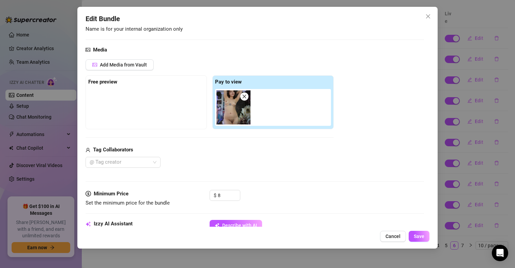
scroll to position [102, 0]
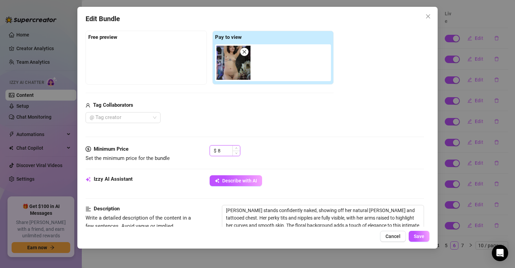
click at [224, 148] on input "8" at bounding box center [229, 150] width 22 height 10
type input "8.06"
click at [421, 234] on span "Save" at bounding box center [418, 235] width 11 height 5
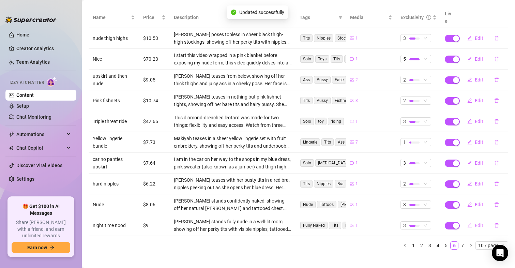
click at [469, 220] on button "Edit" at bounding box center [474, 225] width 27 height 11
type textarea "Do you like the way the moonlight shines on my bod?"
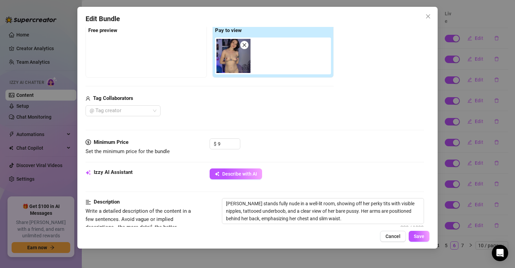
scroll to position [170, 0]
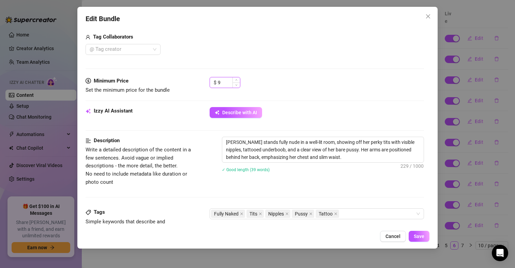
click at [220, 83] on input "9" at bounding box center [229, 82] width 22 height 10
type input "9.08"
click at [414, 234] on span "Save" at bounding box center [418, 235] width 11 height 5
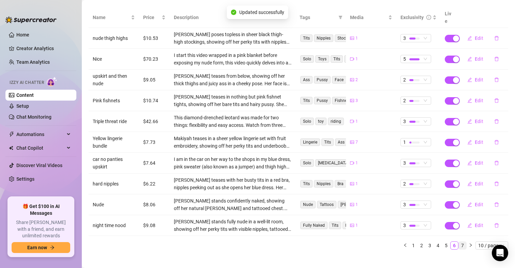
click at [458, 241] on link "7" at bounding box center [461, 244] width 7 height 7
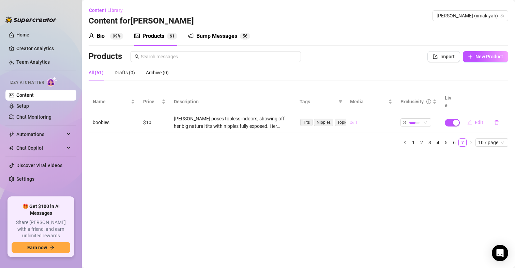
click at [475, 120] on span "Edit" at bounding box center [478, 122] width 9 height 5
type textarea "Aww babe I wish you could lay your head on these bouncy pillows 🥰"
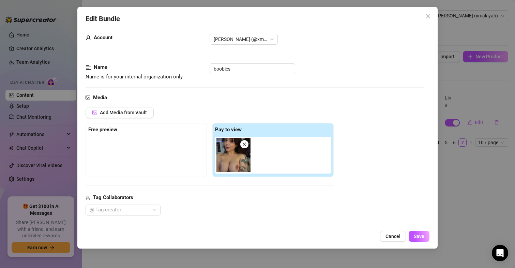
scroll to position [68, 0]
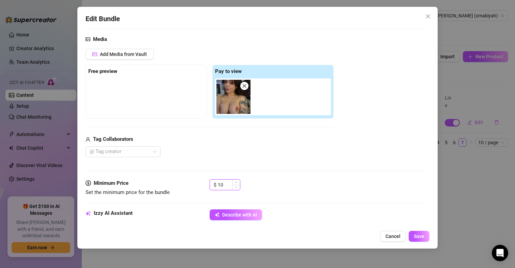
click at [225, 182] on input "10" at bounding box center [229, 184] width 22 height 10
type input "10.35"
click at [417, 239] on span "Save" at bounding box center [418, 235] width 11 height 5
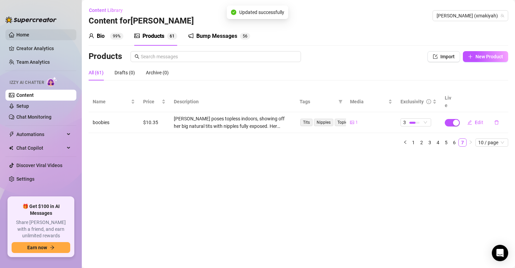
click at [16, 32] on link "Home" at bounding box center [22, 34] width 13 height 5
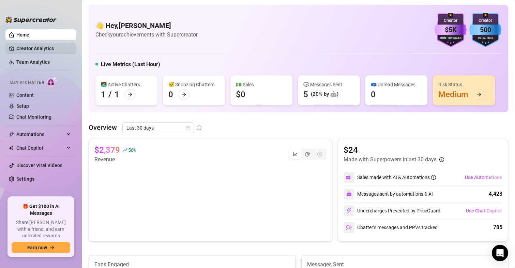
click at [32, 46] on link "Creator Analytics" at bounding box center [43, 48] width 54 height 11
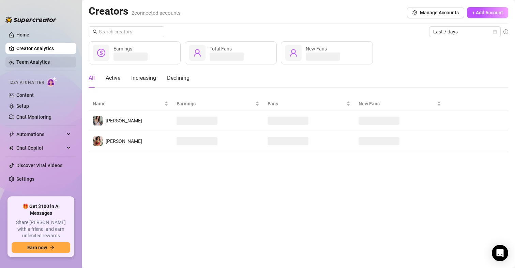
click at [38, 61] on link "Team Analytics" at bounding box center [32, 61] width 33 height 5
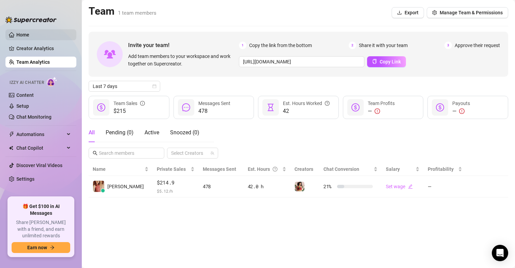
click at [29, 34] on link "Home" at bounding box center [22, 34] width 13 height 5
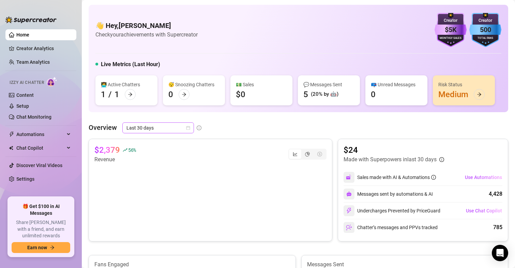
click at [186, 127] on div "Last 30 days" at bounding box center [158, 127] width 72 height 11
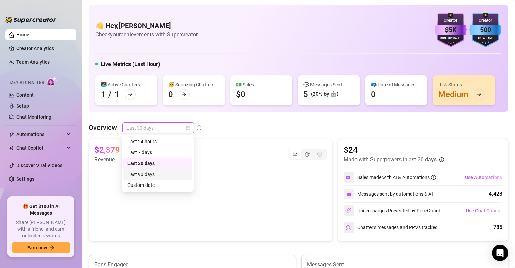
click at [149, 173] on div "Last 90 days" at bounding box center [157, 173] width 61 height 7
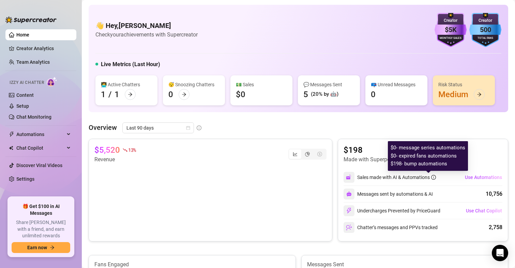
click at [431, 177] on icon "info-circle" at bounding box center [433, 177] width 5 height 5
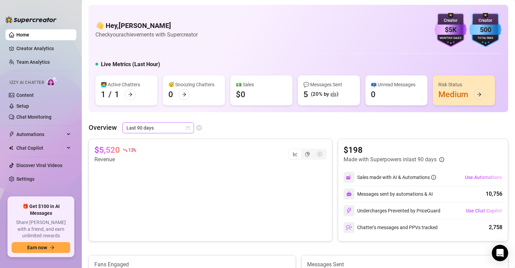
click at [165, 123] on span "Last 90 days" at bounding box center [157, 128] width 63 height 10
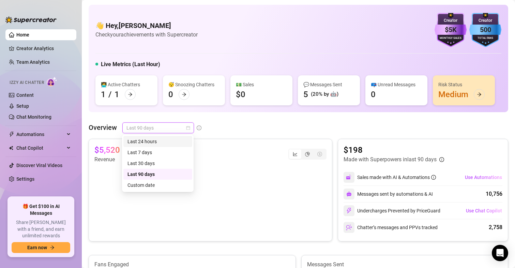
click at [150, 142] on div "Last 24 hours" at bounding box center [157, 141] width 61 height 7
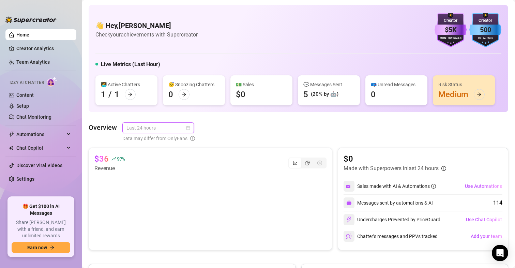
click at [170, 128] on span "Last 24 hours" at bounding box center [157, 128] width 63 height 10
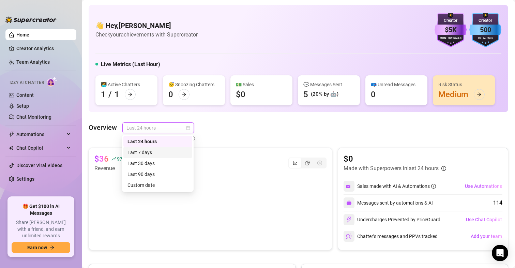
click at [151, 151] on div "Last 7 days" at bounding box center [157, 151] width 61 height 7
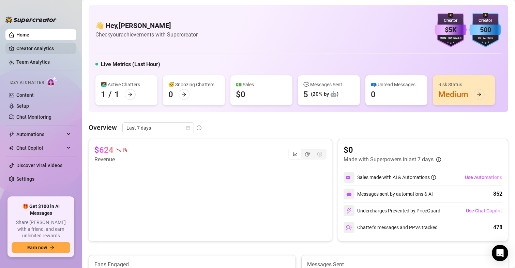
click at [51, 51] on link "Creator Analytics" at bounding box center [43, 48] width 54 height 11
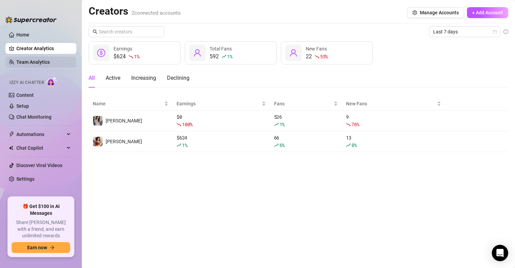
click at [47, 62] on link "Team Analytics" at bounding box center [32, 61] width 33 height 5
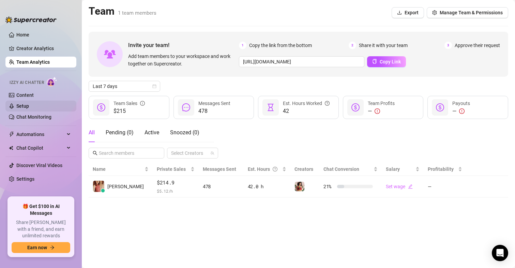
click at [24, 105] on link "Setup" at bounding box center [22, 105] width 13 height 5
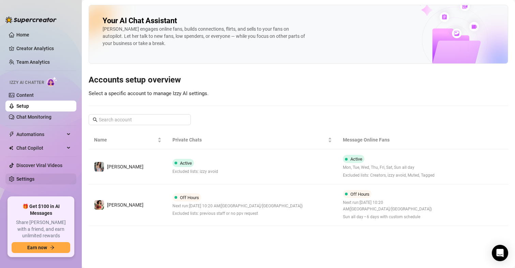
click at [23, 178] on link "Settings" at bounding box center [25, 178] width 18 height 5
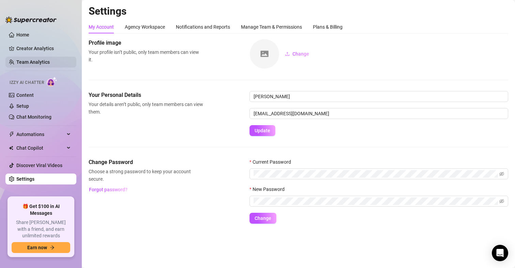
click at [33, 61] on link "Team Analytics" at bounding box center [32, 61] width 33 height 5
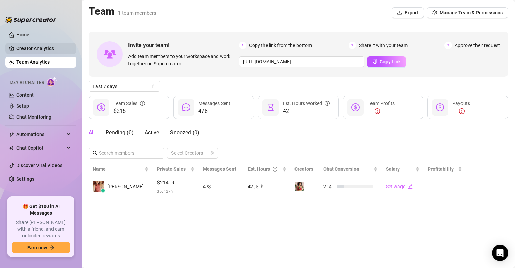
click at [35, 51] on link "Creator Analytics" at bounding box center [43, 48] width 54 height 11
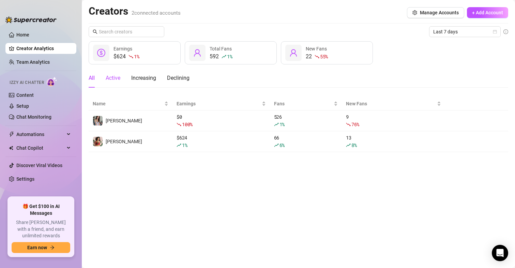
click at [116, 80] on div "Active" at bounding box center [113, 78] width 15 height 8
click at [155, 82] on div "Increasing" at bounding box center [143, 77] width 25 height 19
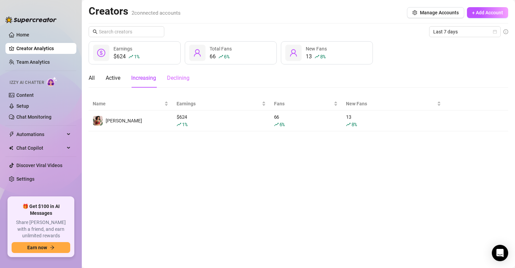
click at [171, 82] on div "Declining" at bounding box center [178, 77] width 22 height 19
click at [96, 76] on div "All Active Increasing Declining" at bounding box center [139, 77] width 101 height 19
click at [95, 79] on div "All" at bounding box center [92, 78] width 6 height 8
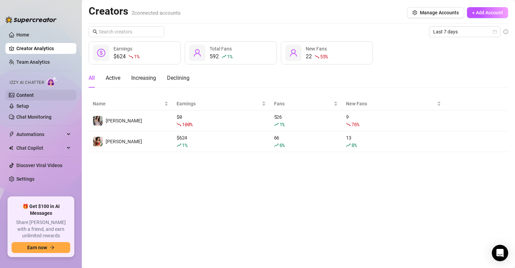
click at [23, 94] on link "Content" at bounding box center [24, 94] width 17 height 5
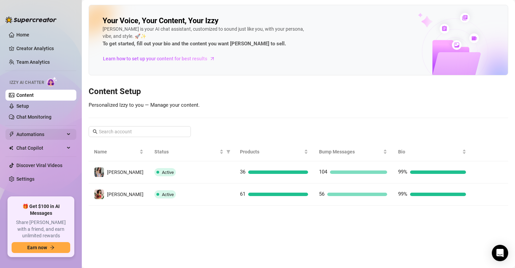
click at [36, 129] on span "Automations" at bounding box center [40, 134] width 48 height 11
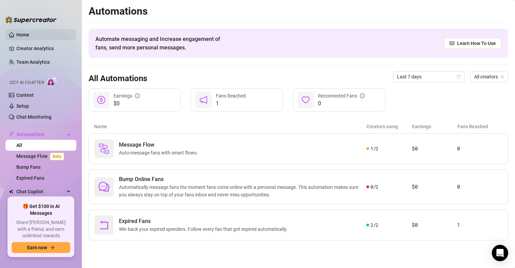
click at [29, 32] on link "Home" at bounding box center [22, 34] width 13 height 5
